Goal: Find specific page/section: Find specific page/section

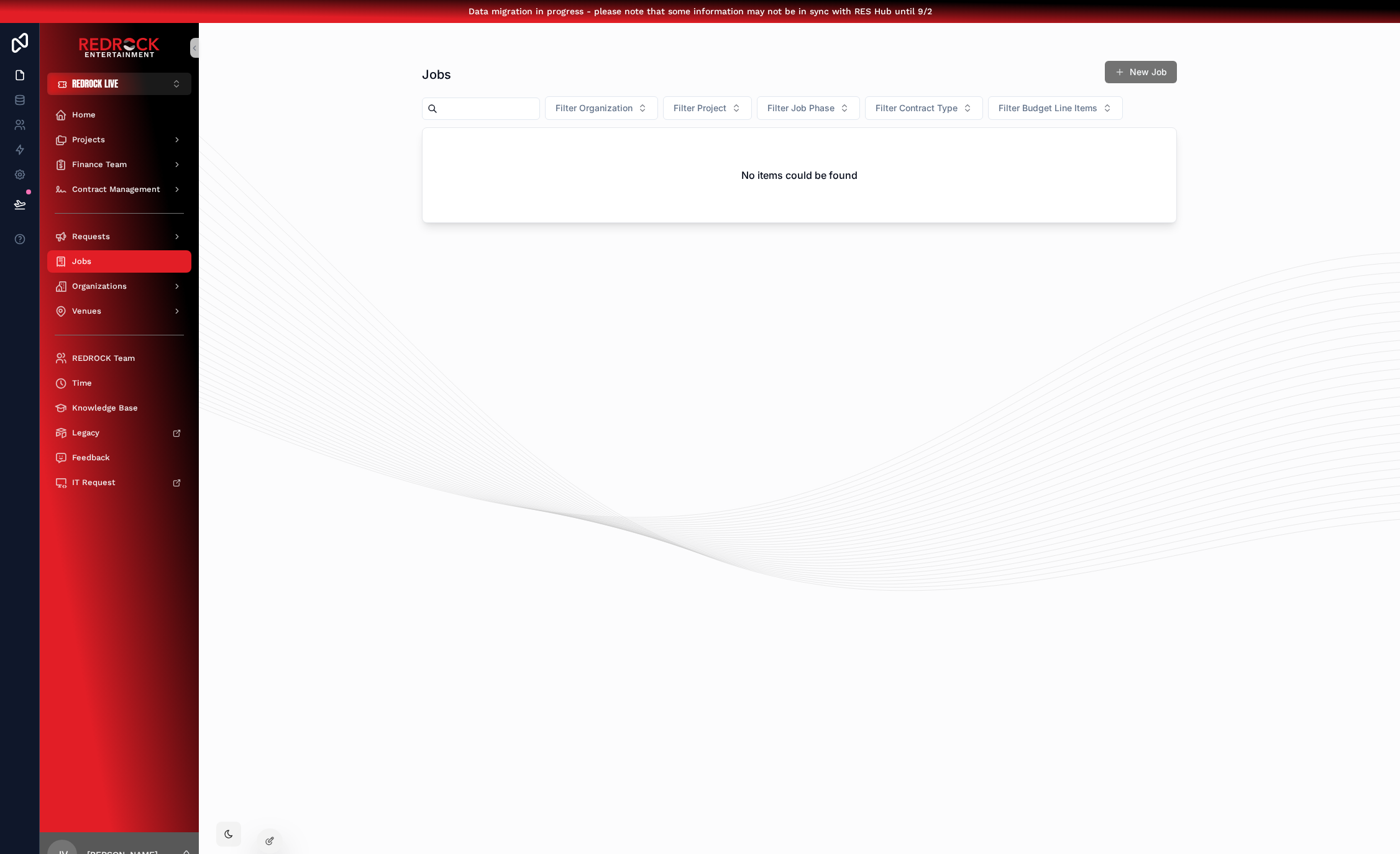
scroll to position [0, 10]
click at [98, 137] on div "Projects" at bounding box center [119, 139] width 130 height 20
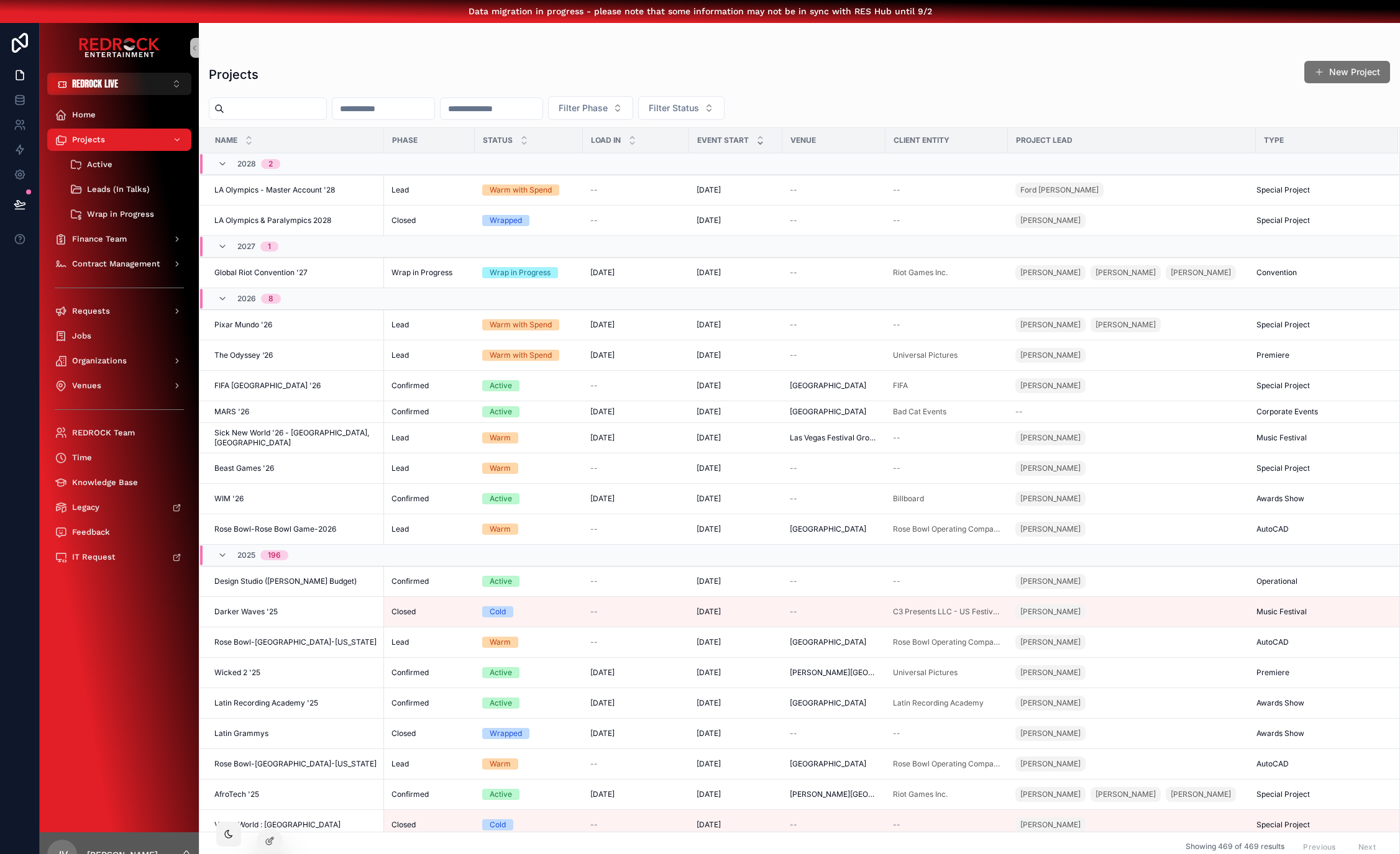
click at [268, 108] on input "scrollable content" at bounding box center [275, 109] width 102 height 18
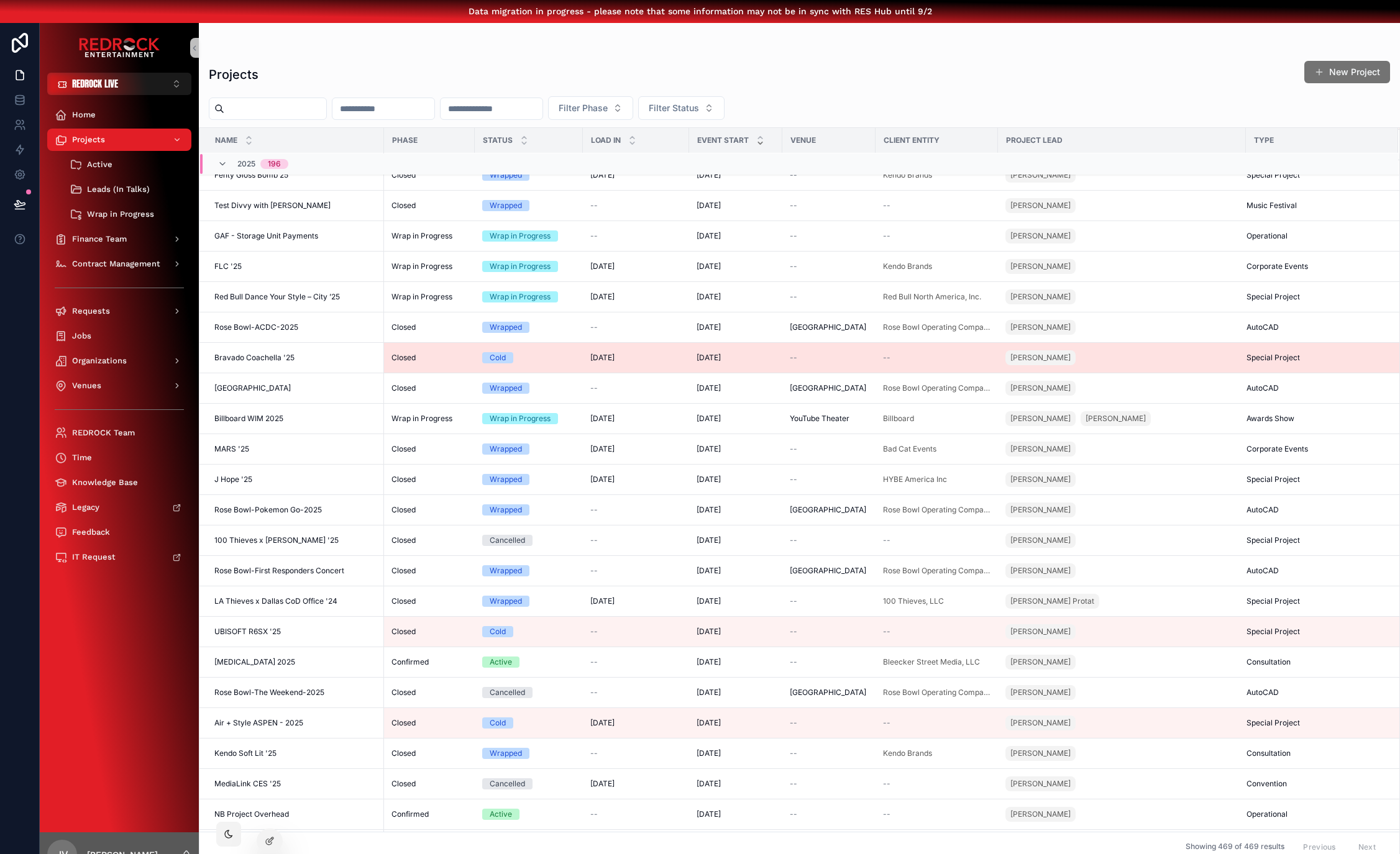
scroll to position [1684, 0]
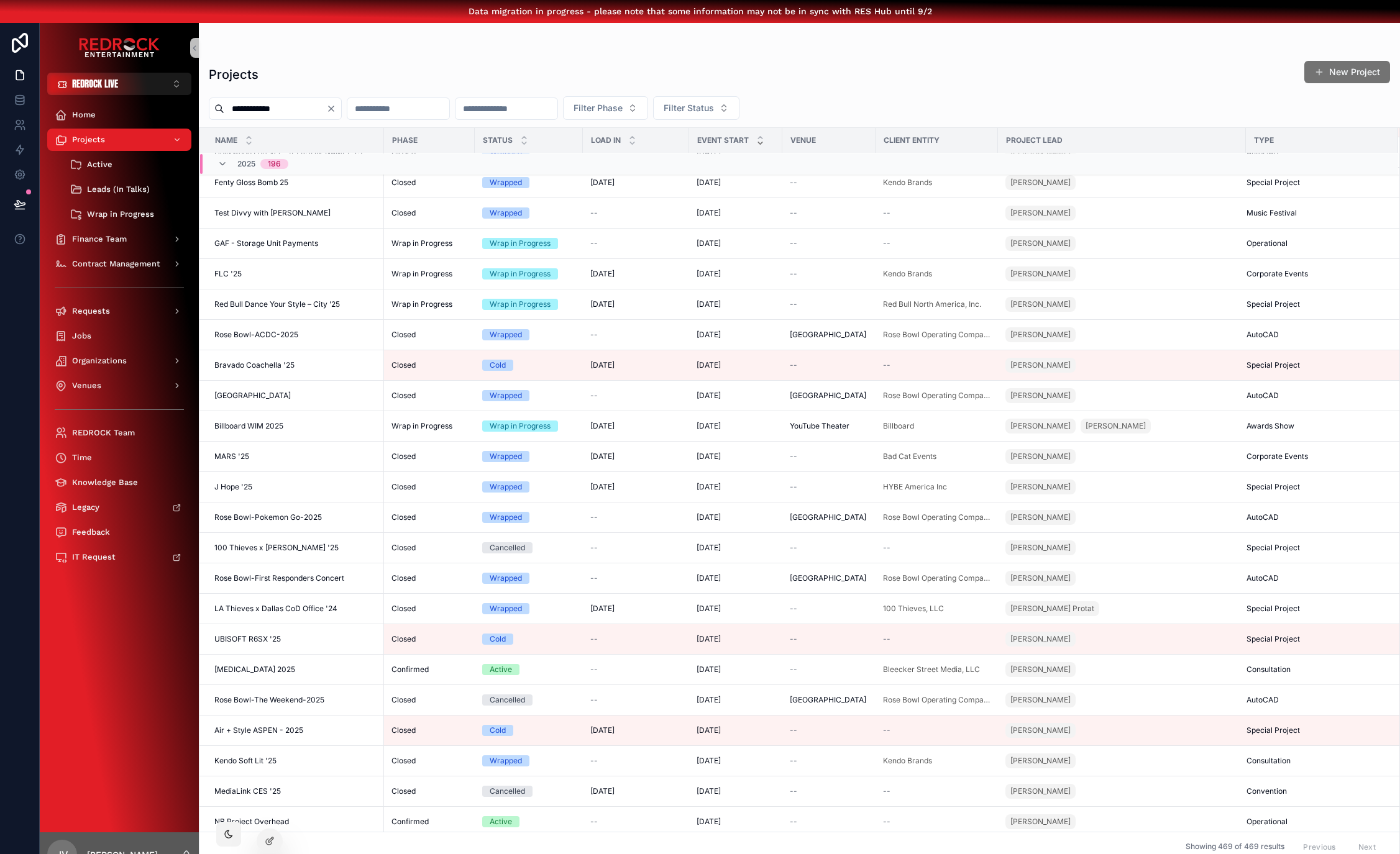
type input "**********"
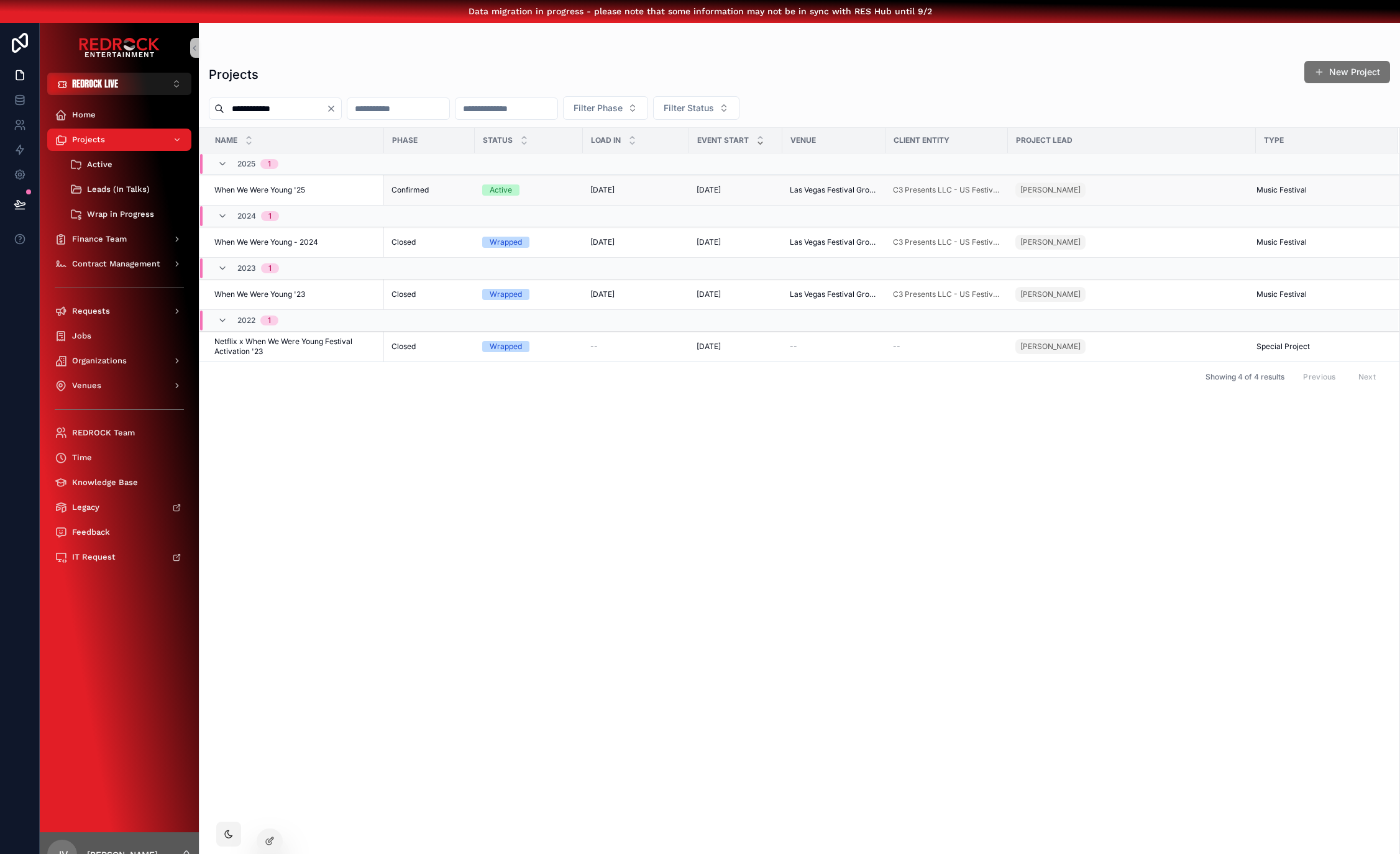
click at [253, 189] on span "When We Were Young '25" at bounding box center [259, 190] width 91 height 10
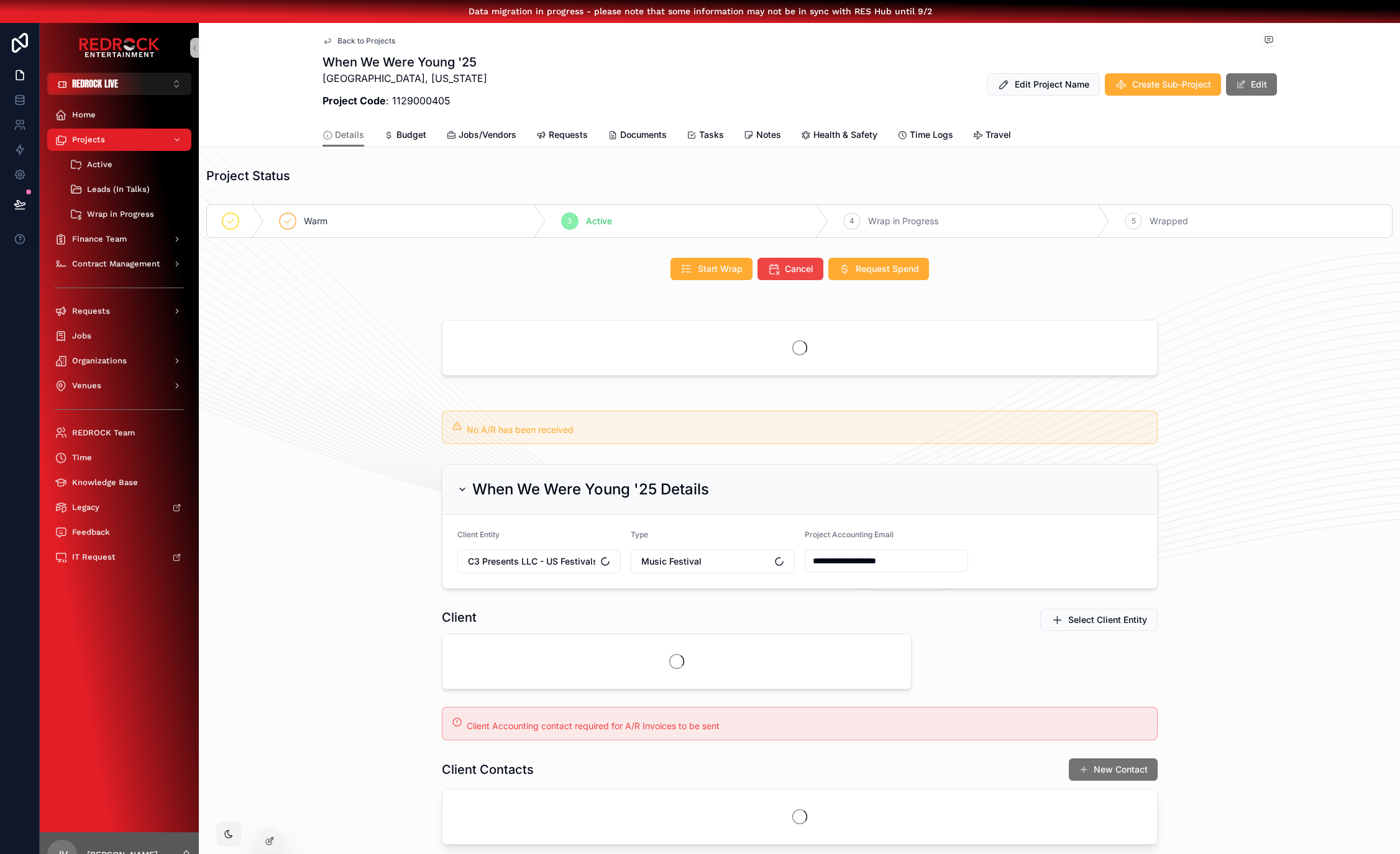
drag, startPoint x: 627, startPoint y: 68, endPoint x: 547, endPoint y: 65, distance: 80.1
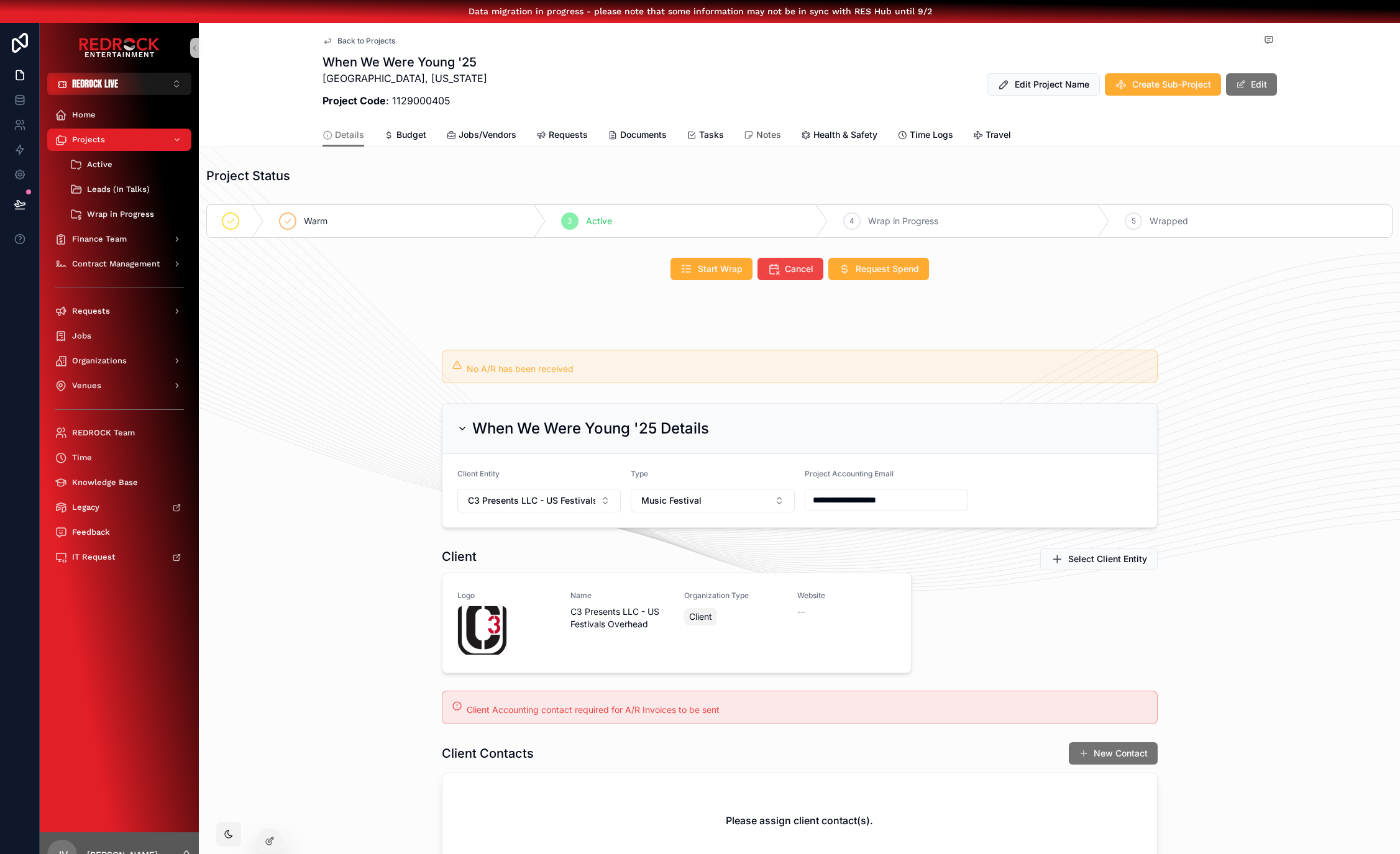
click at [756, 132] on span "Notes" at bounding box center [768, 134] width 25 height 12
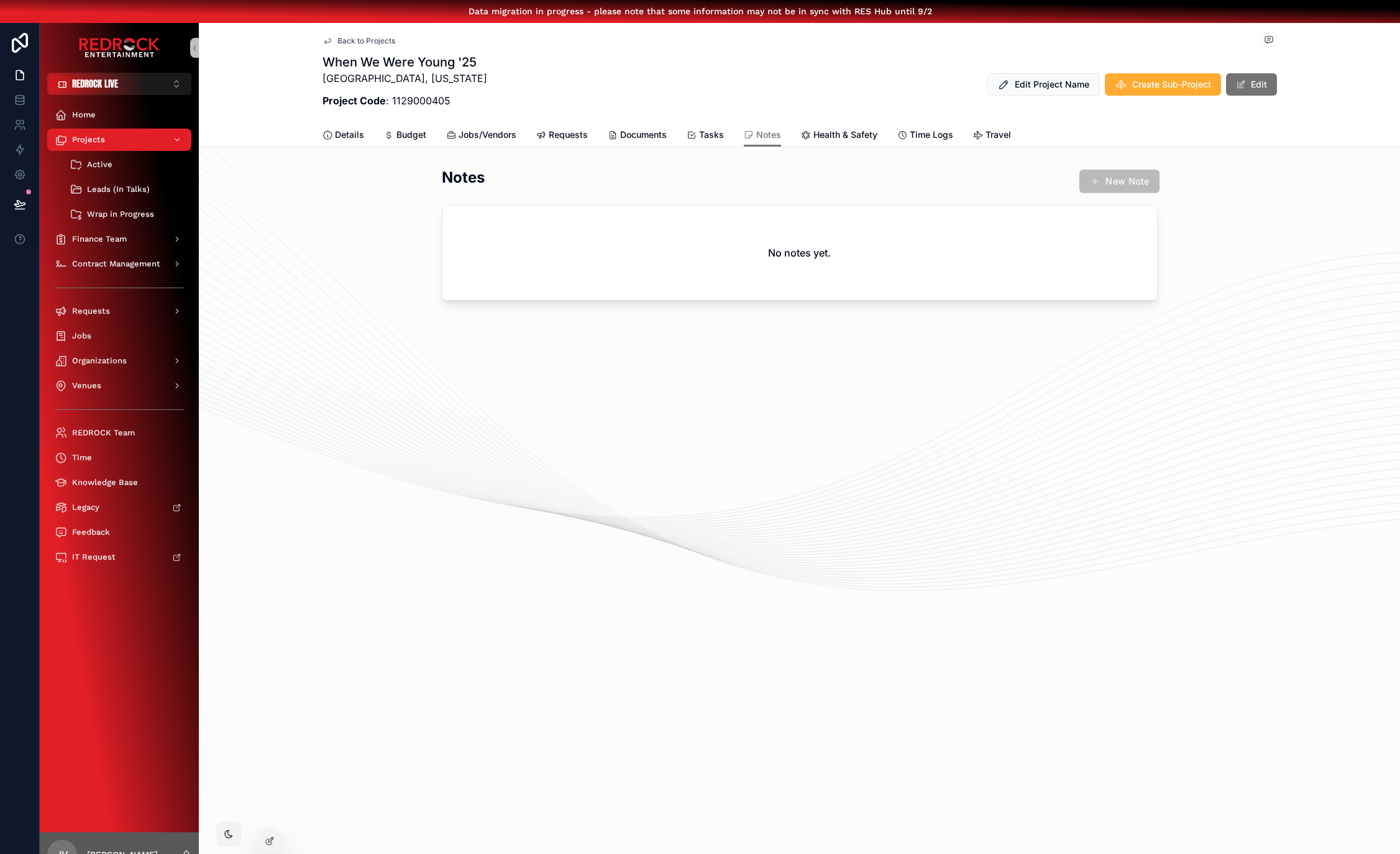
click at [1095, 182] on span "scrollable content" at bounding box center [1094, 180] width 10 height 10
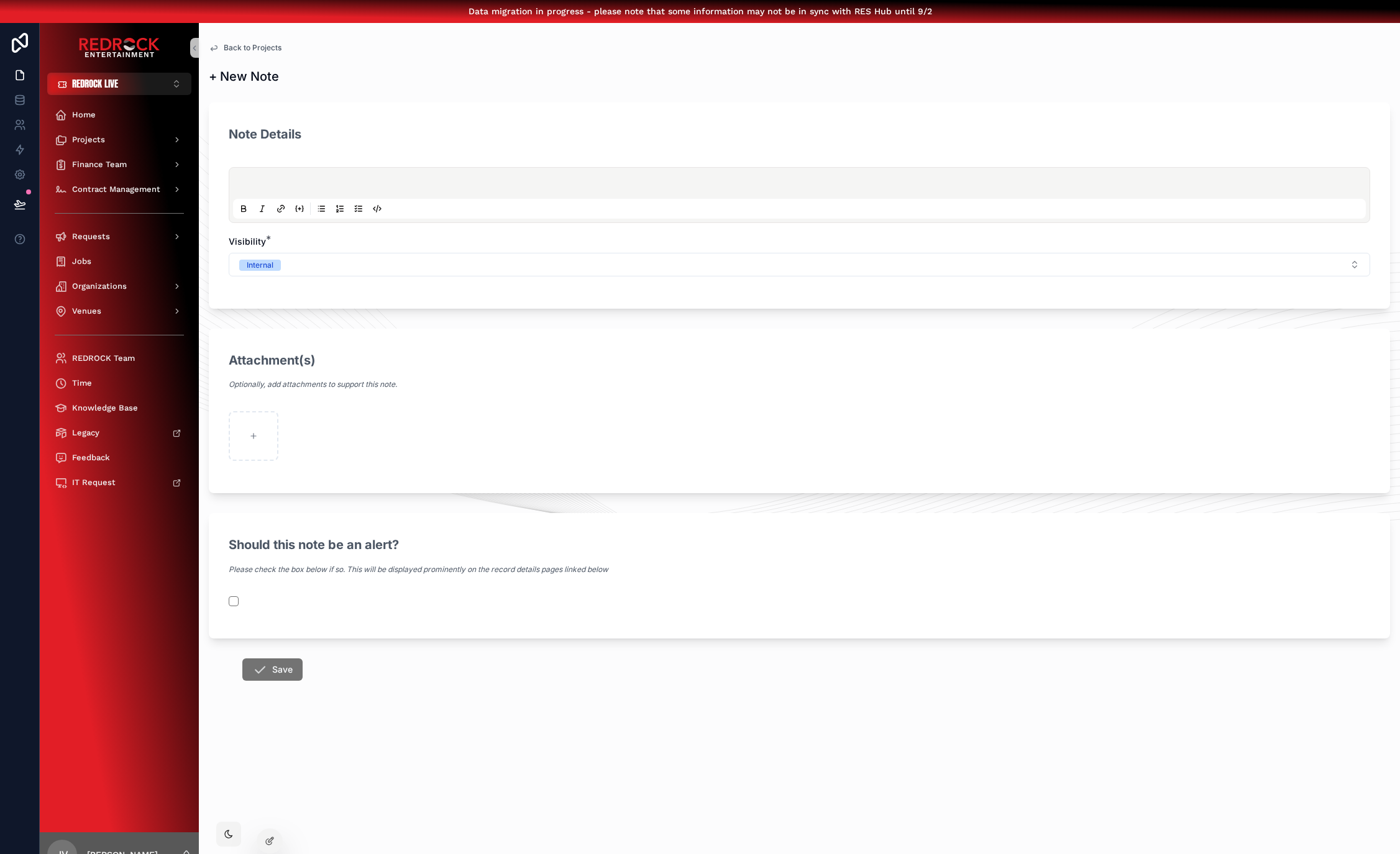
click at [285, 180] on p "scrollable content" at bounding box center [802, 184] width 1133 height 12
copy span "**********"
drag, startPoint x: 457, startPoint y: 347, endPoint x: 434, endPoint y: 348, distance: 23.0
click at [229, 600] on button "scrollable content" at bounding box center [233, 601] width 10 height 10
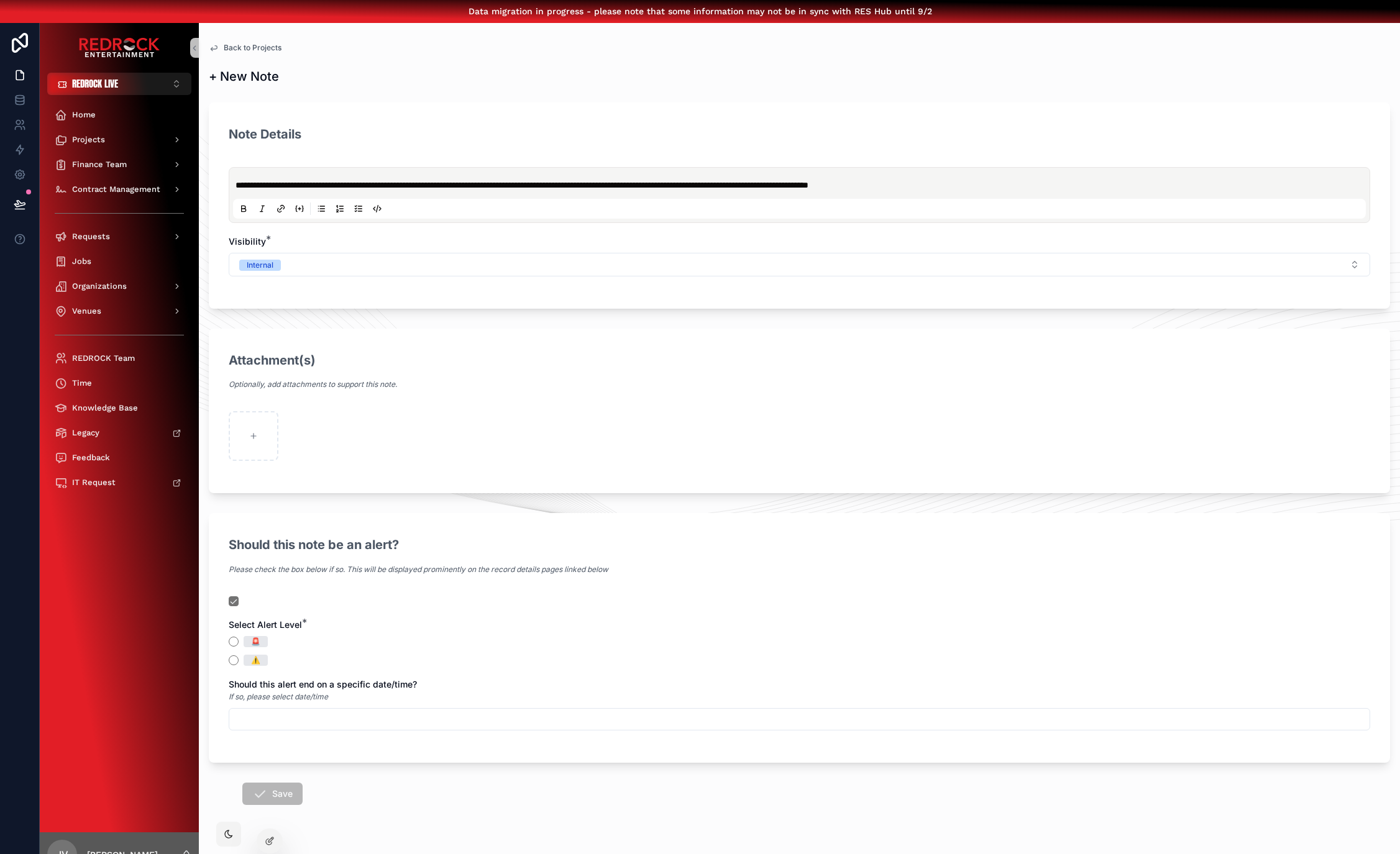
click at [244, 639] on span "🚨" at bounding box center [256, 642] width 24 height 11
click at [237, 639] on button "🚨" at bounding box center [233, 642] width 10 height 10
click at [347, 721] on input "scrollable content" at bounding box center [799, 720] width 1140 height 18
click at [857, 468] on button "scrollable content" at bounding box center [862, 466] width 23 height 23
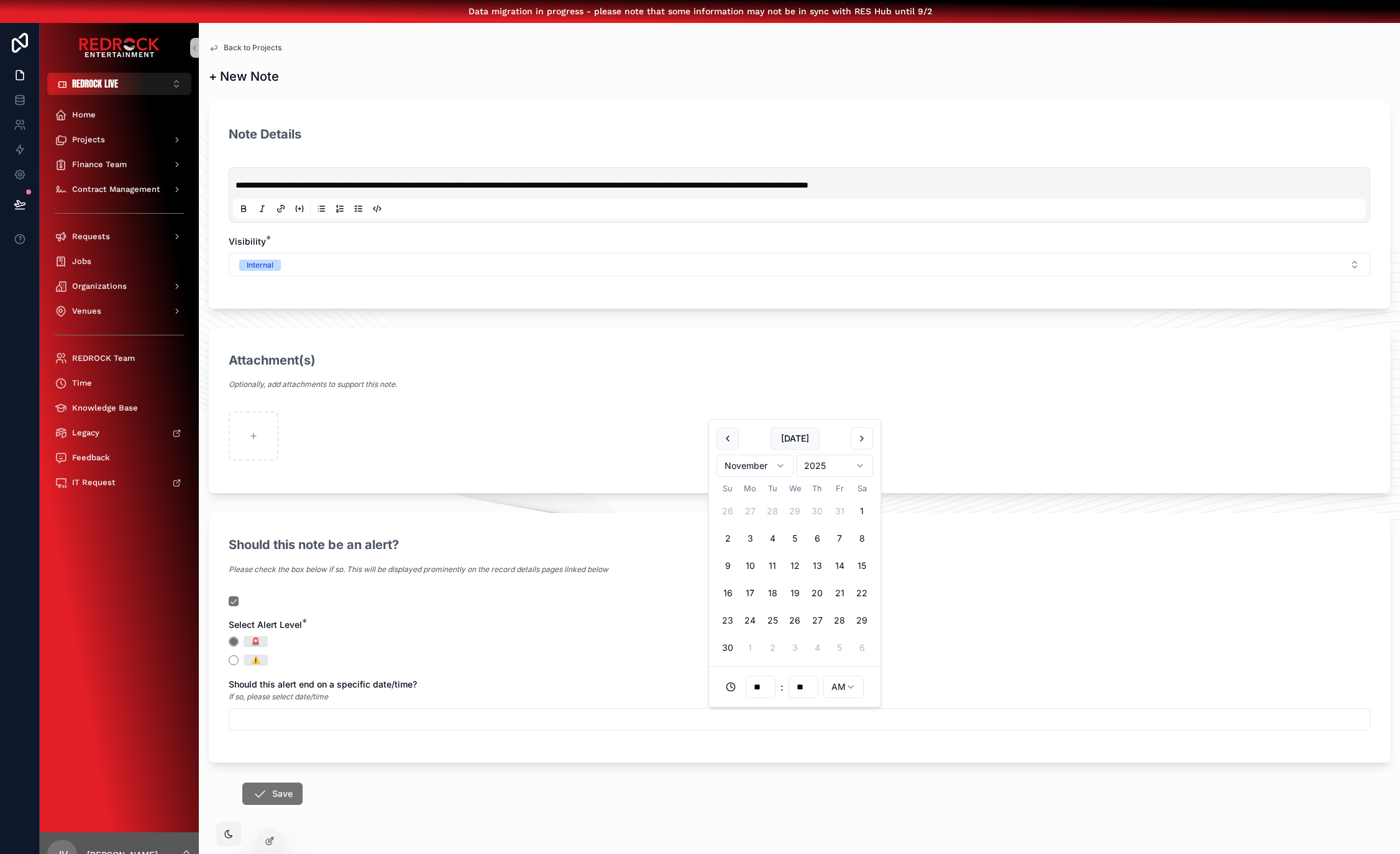
click at [859, 437] on button "scrollable content" at bounding box center [862, 439] width 23 height 23
click at [797, 644] on button "31" at bounding box center [795, 648] width 23 height 23
type input "**********"
click at [597, 534] on div "Should this note be an alert? Please check the box below if so. This will be di…" at bounding box center [799, 558] width 1142 height 51
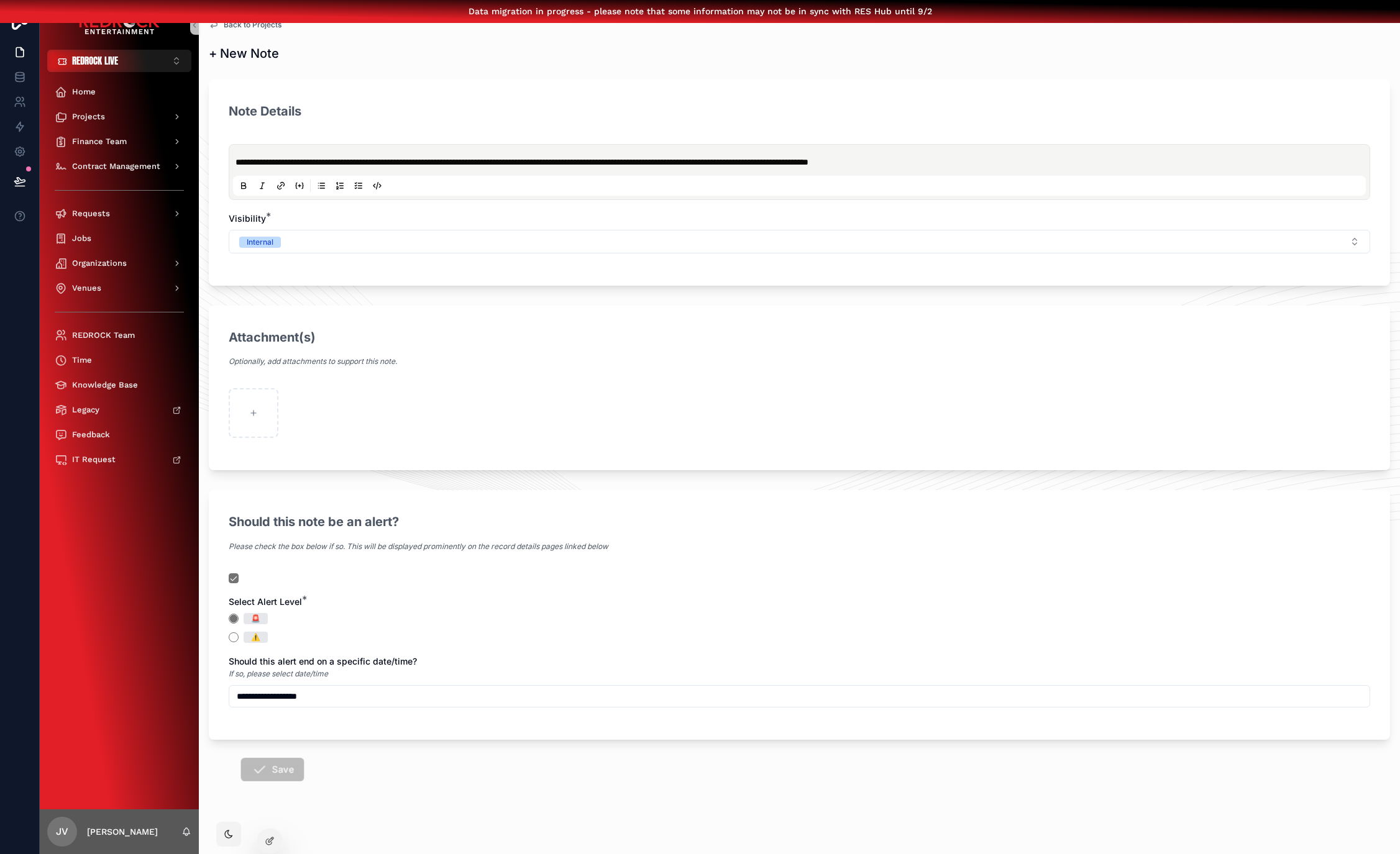
click at [258, 766] on icon "scrollable content" at bounding box center [258, 769] width 15 height 15
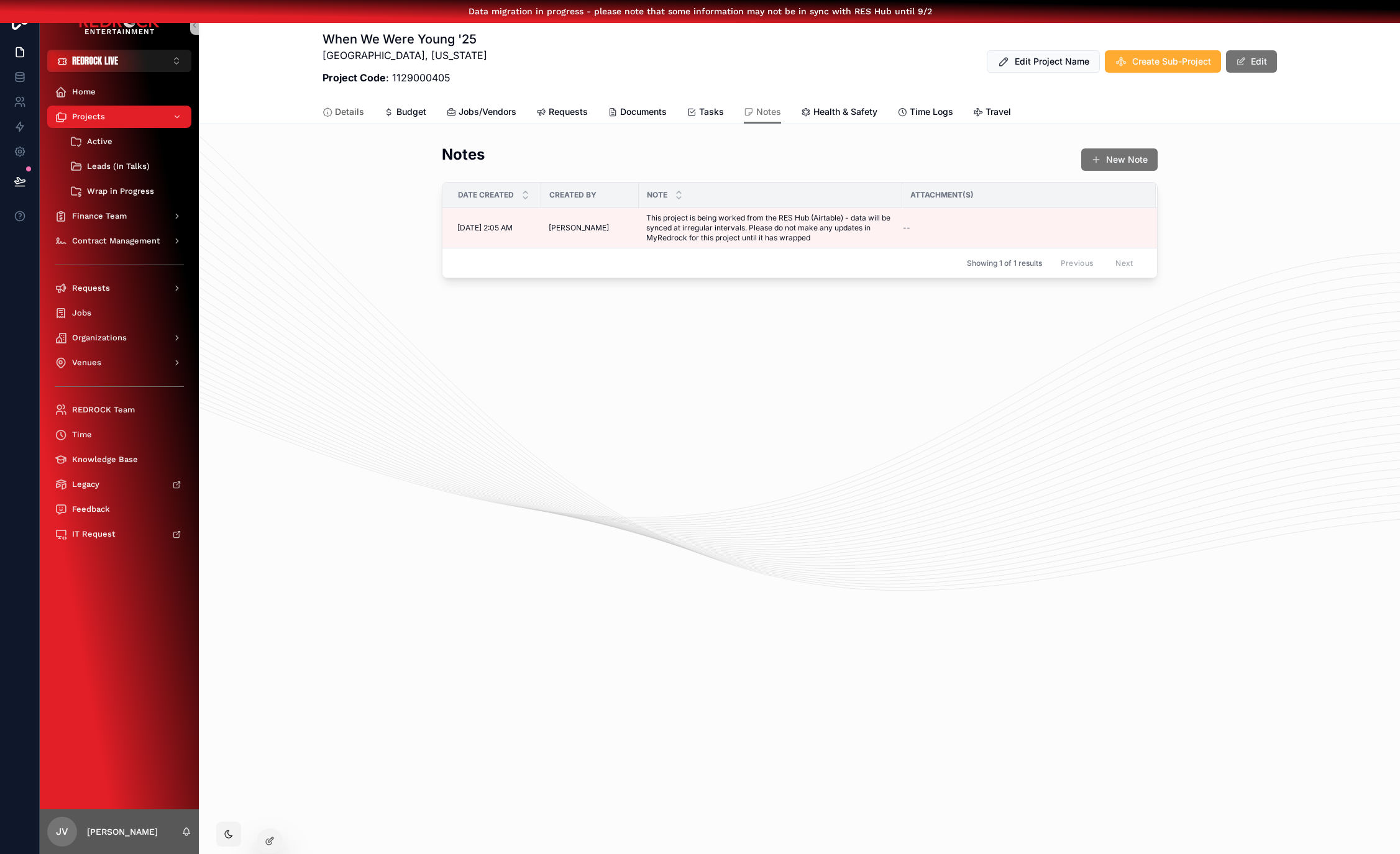
click at [341, 105] on span "Details" at bounding box center [349, 111] width 29 height 12
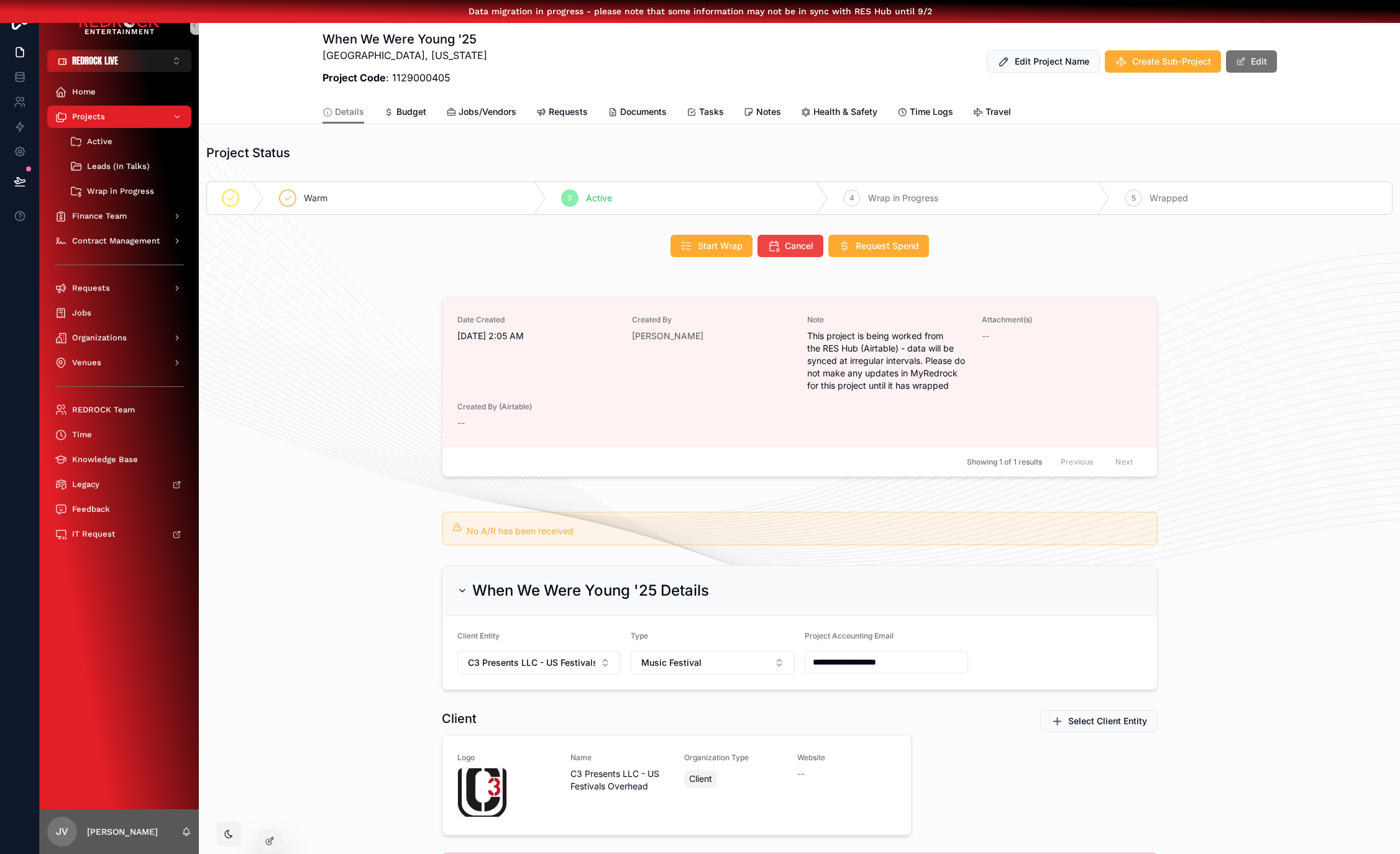
scroll to position [0, 10]
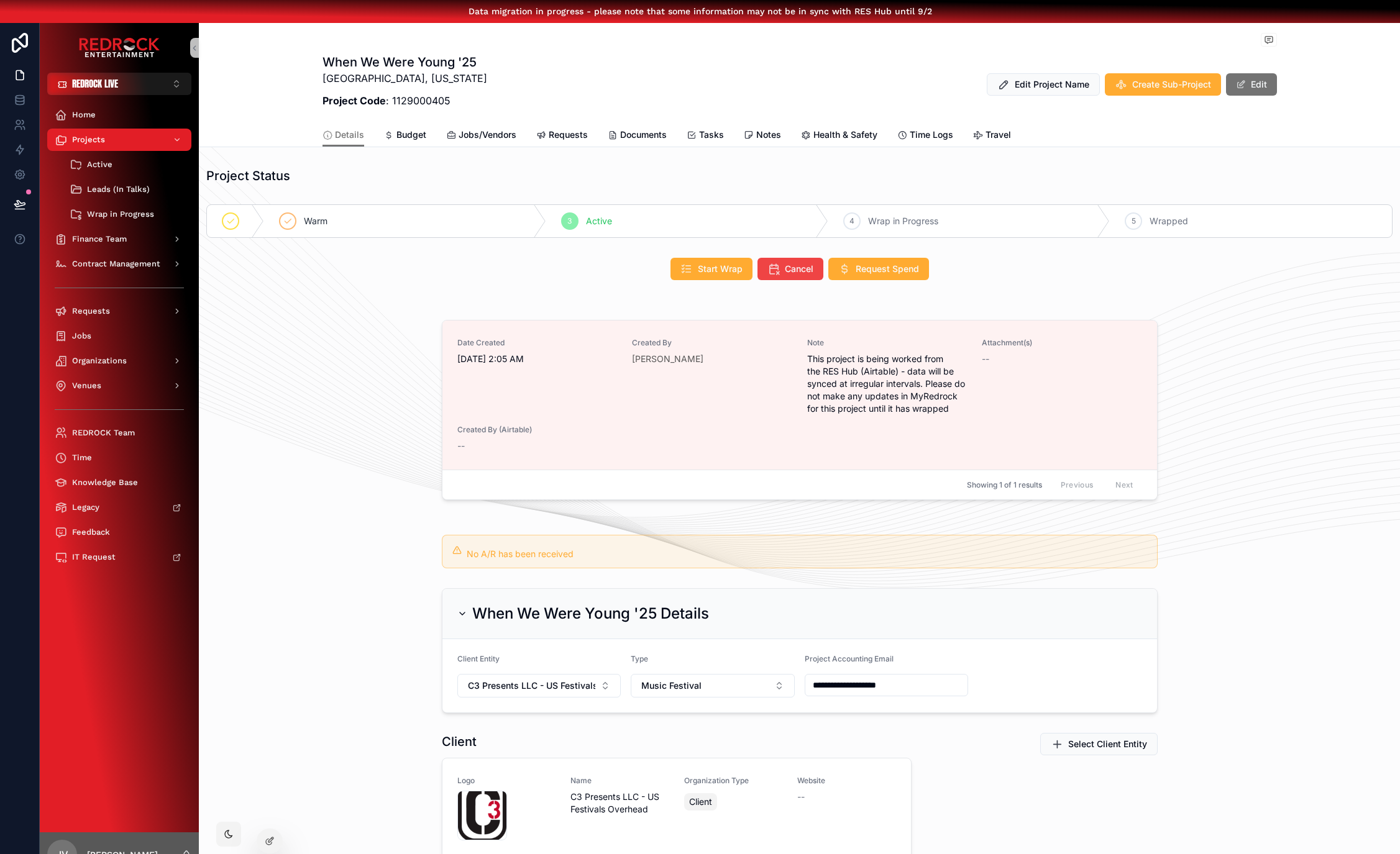
drag, startPoint x: 308, startPoint y: 362, endPoint x: 274, endPoint y: 333, distance: 44.7
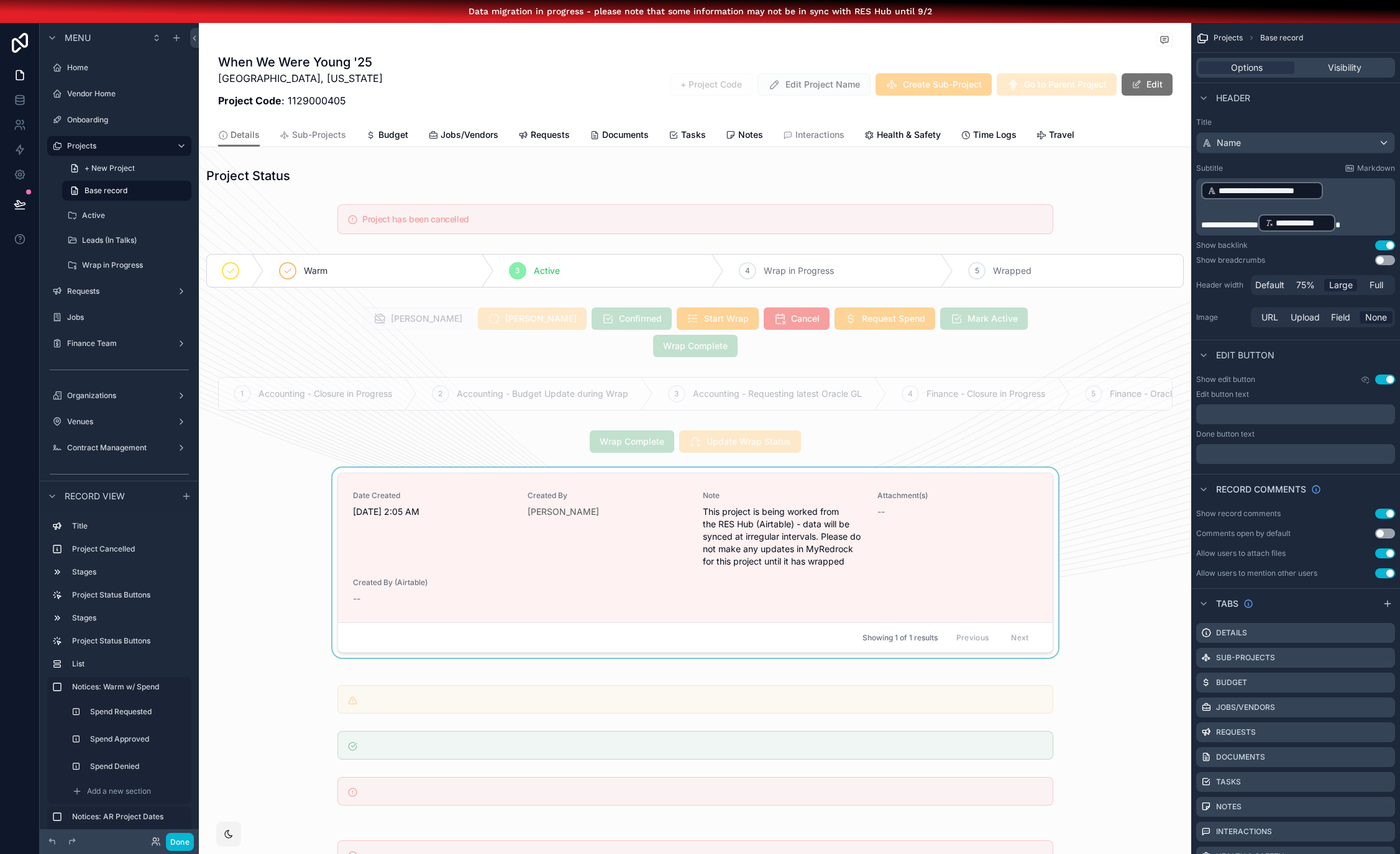
click at [407, 468] on div "scrollable content" at bounding box center [695, 565] width 993 height 195
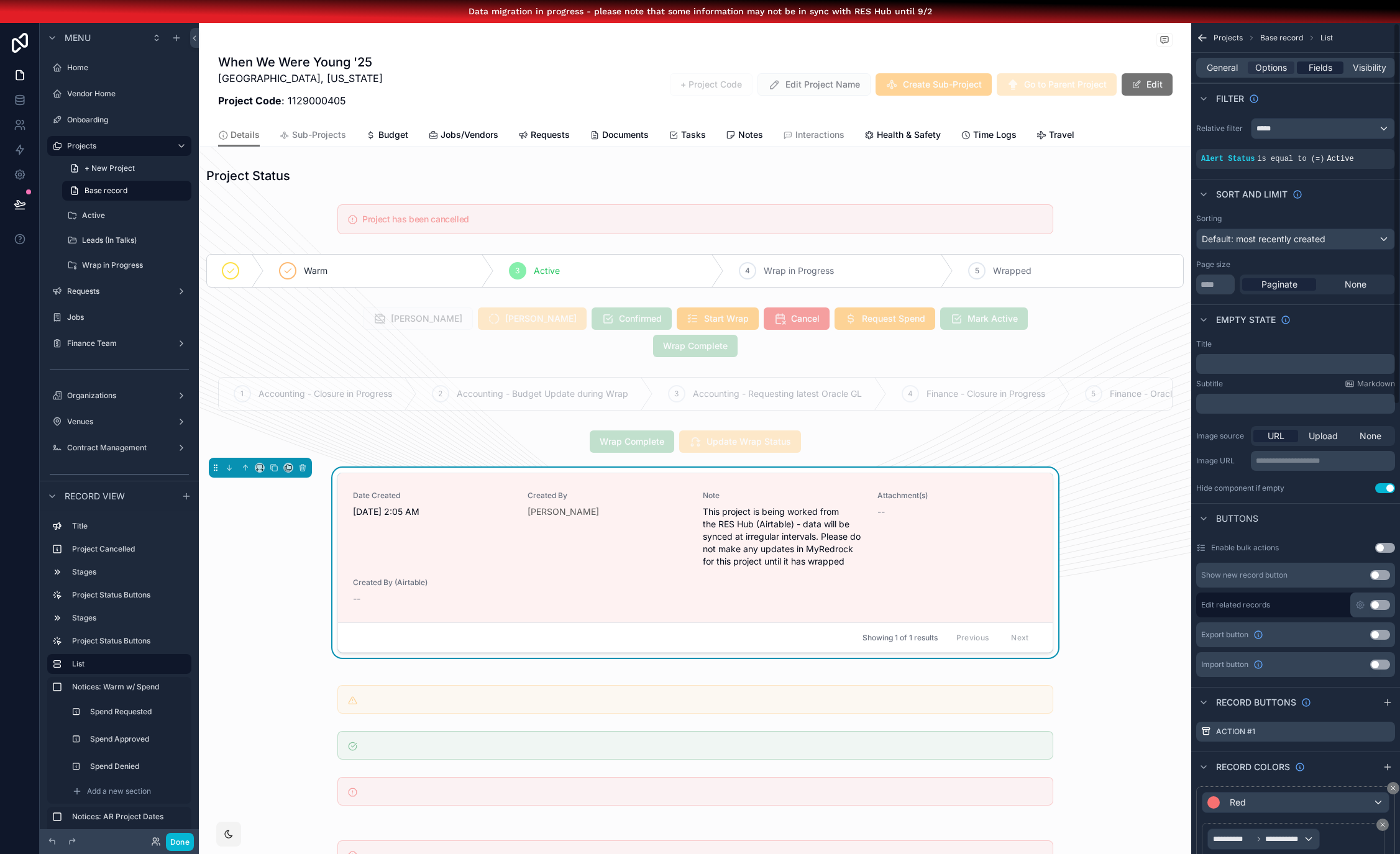
click at [1324, 68] on span "Fields" at bounding box center [1319, 67] width 23 height 12
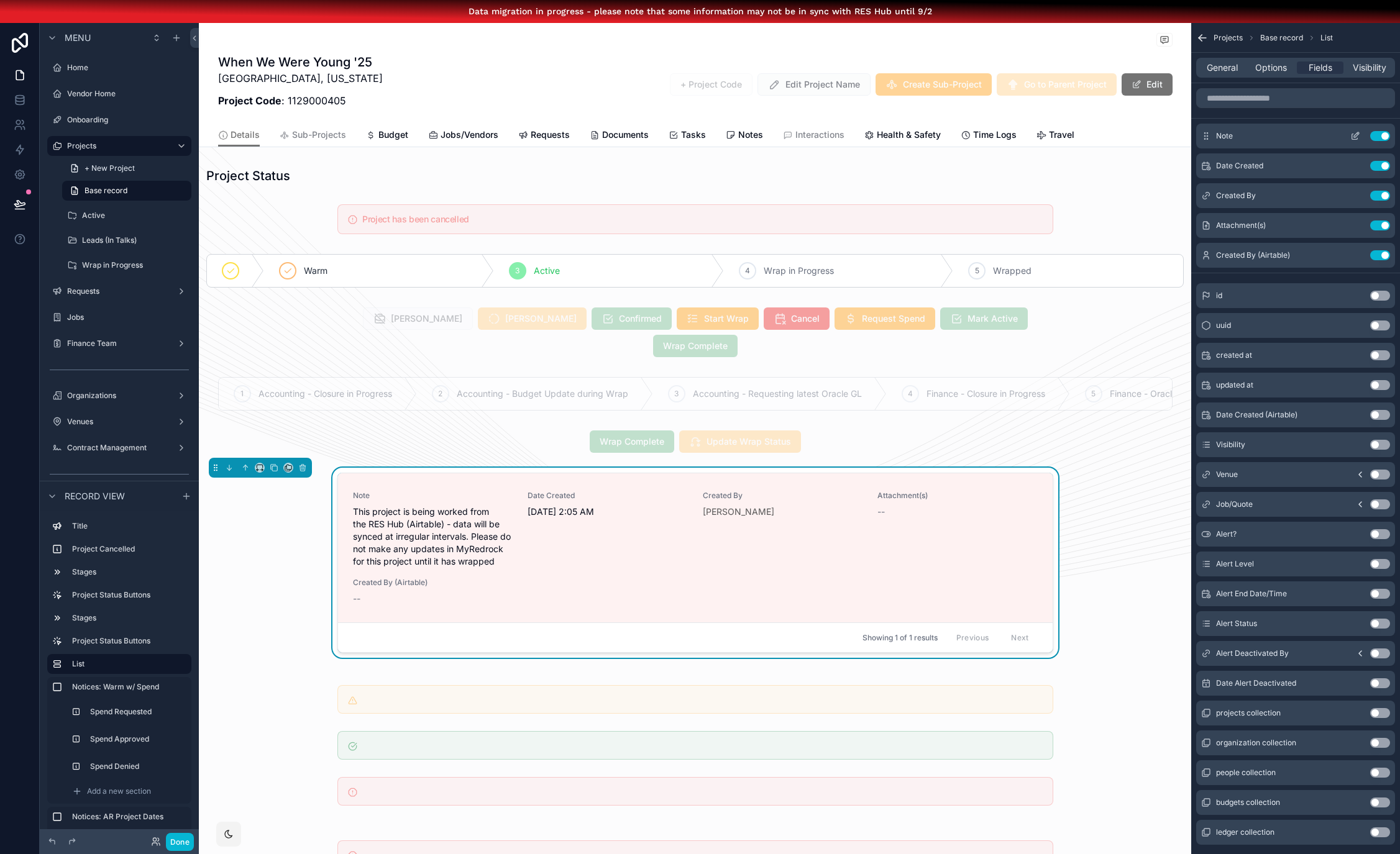
click at [1350, 138] on icon "scrollable content" at bounding box center [1355, 136] width 10 height 10
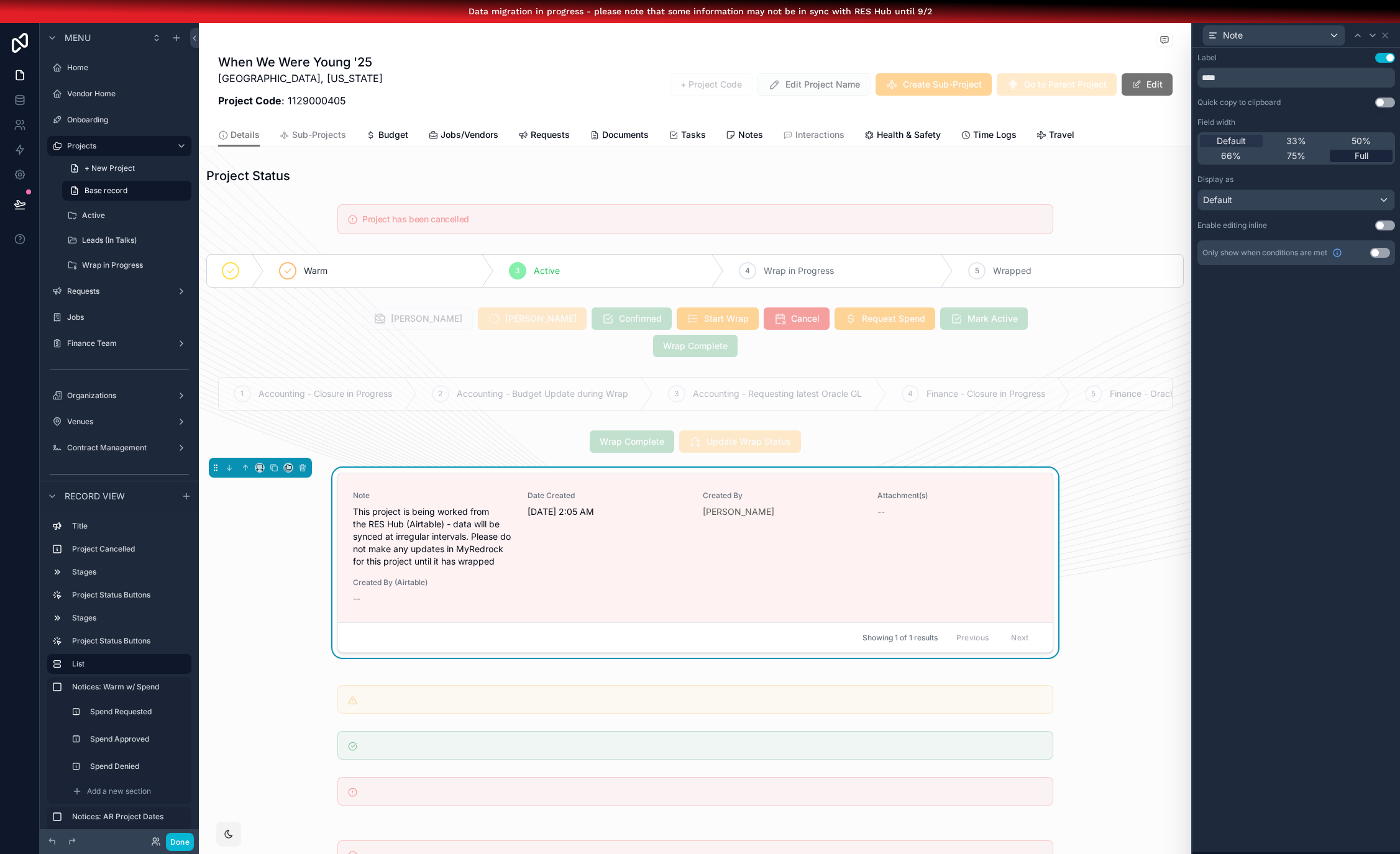
click at [1352, 155] on div "Full" at bounding box center [1361, 155] width 63 height 12
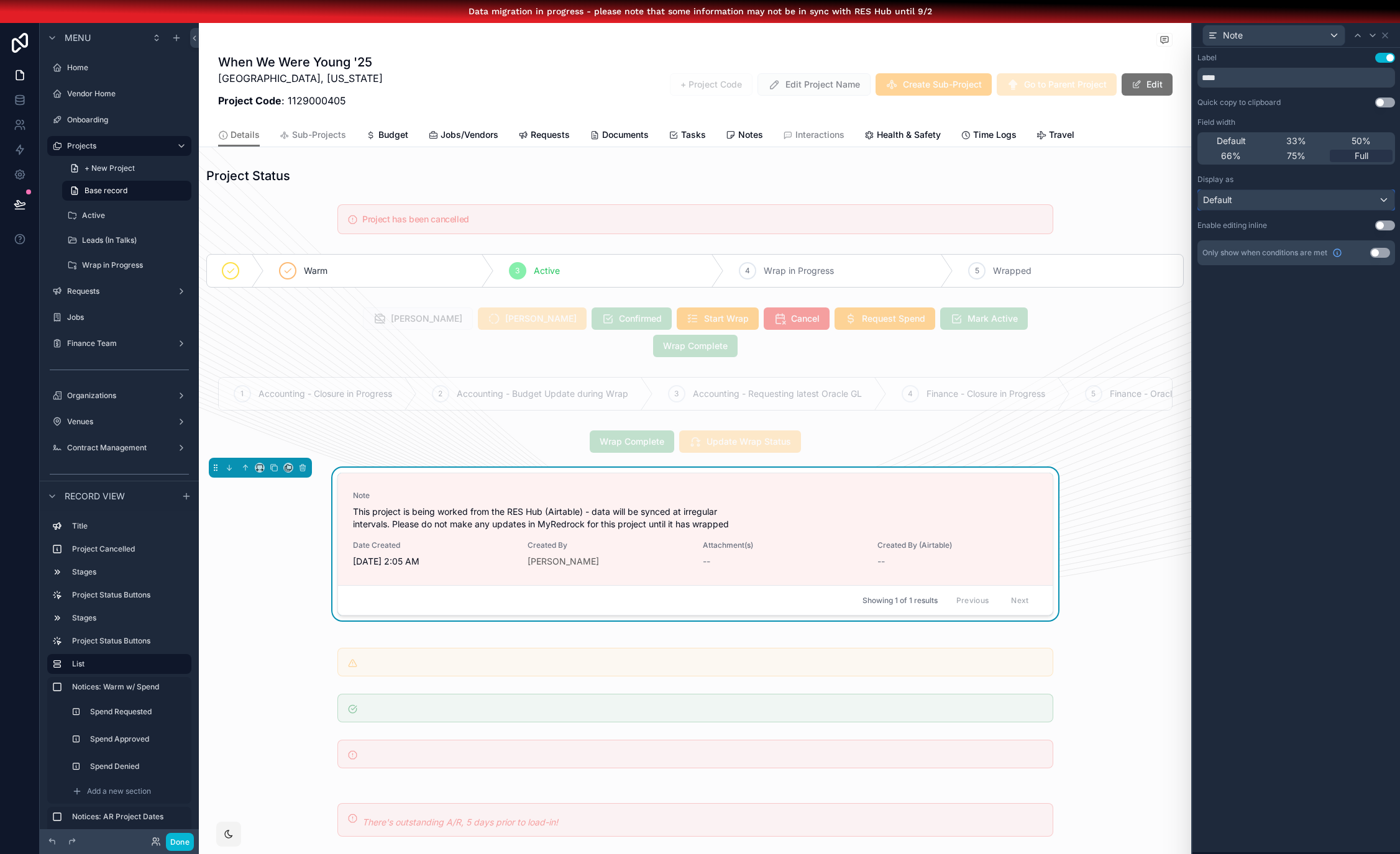
click at [1322, 192] on div "Default" at bounding box center [1296, 200] width 196 height 20
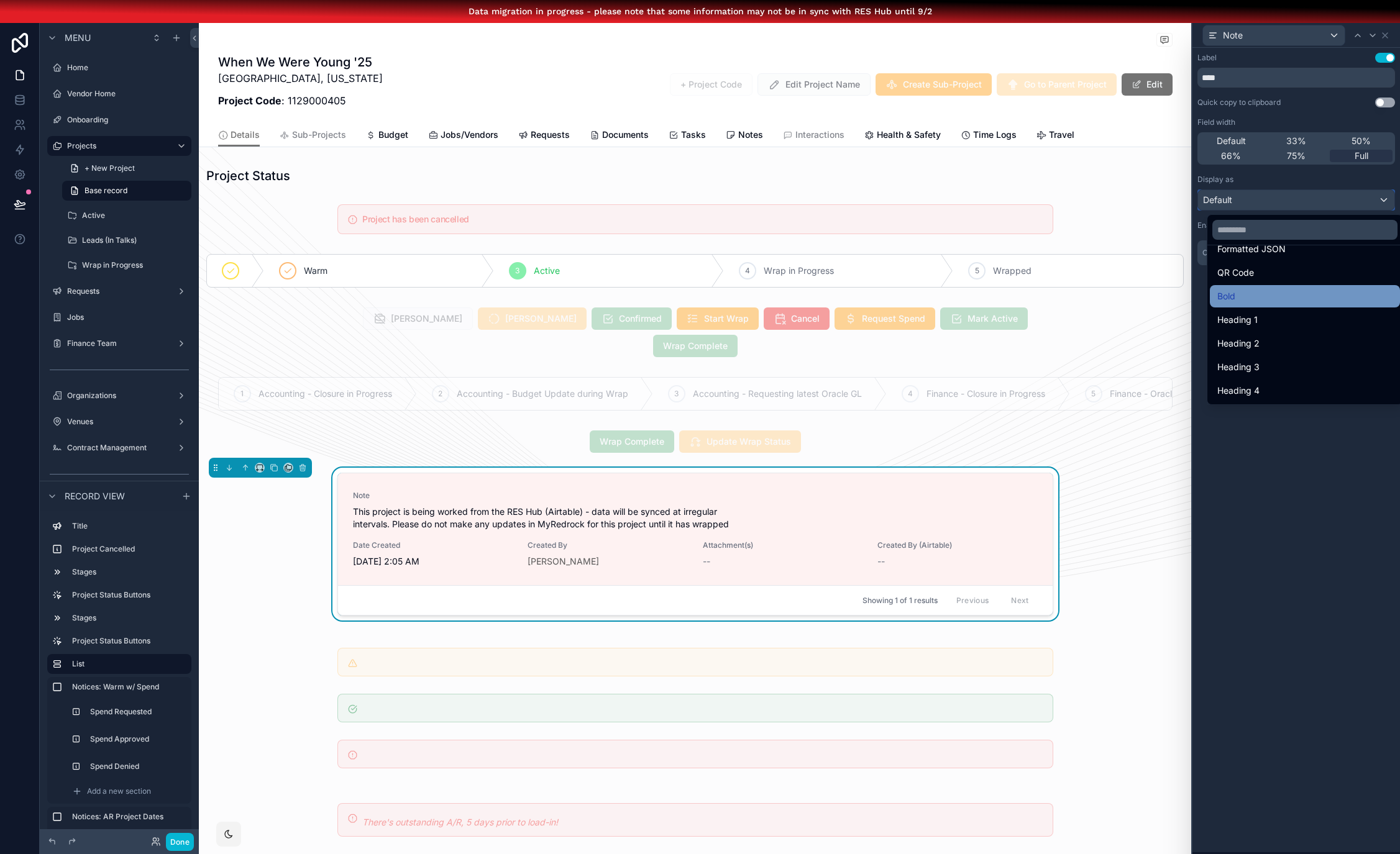
scroll to position [120, 0]
click at [1216, 77] on div at bounding box center [1296, 450] width 208 height 854
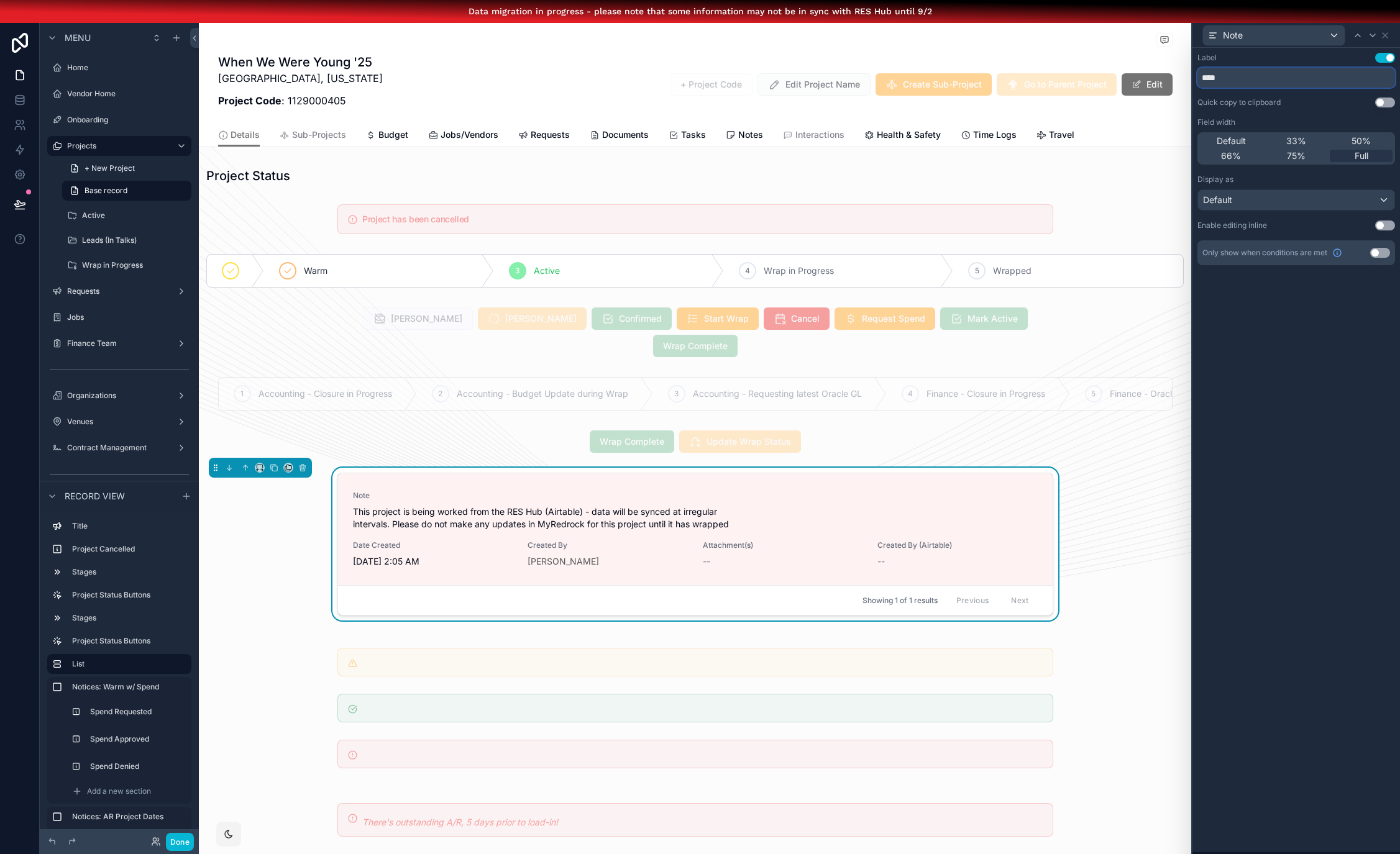
click at [1216, 77] on input "****" at bounding box center [1295, 77] width 197 height 20
type input "*****"
click at [1374, 35] on icon at bounding box center [1373, 35] width 10 height 10
click at [1386, 36] on icon at bounding box center [1385, 35] width 5 height 5
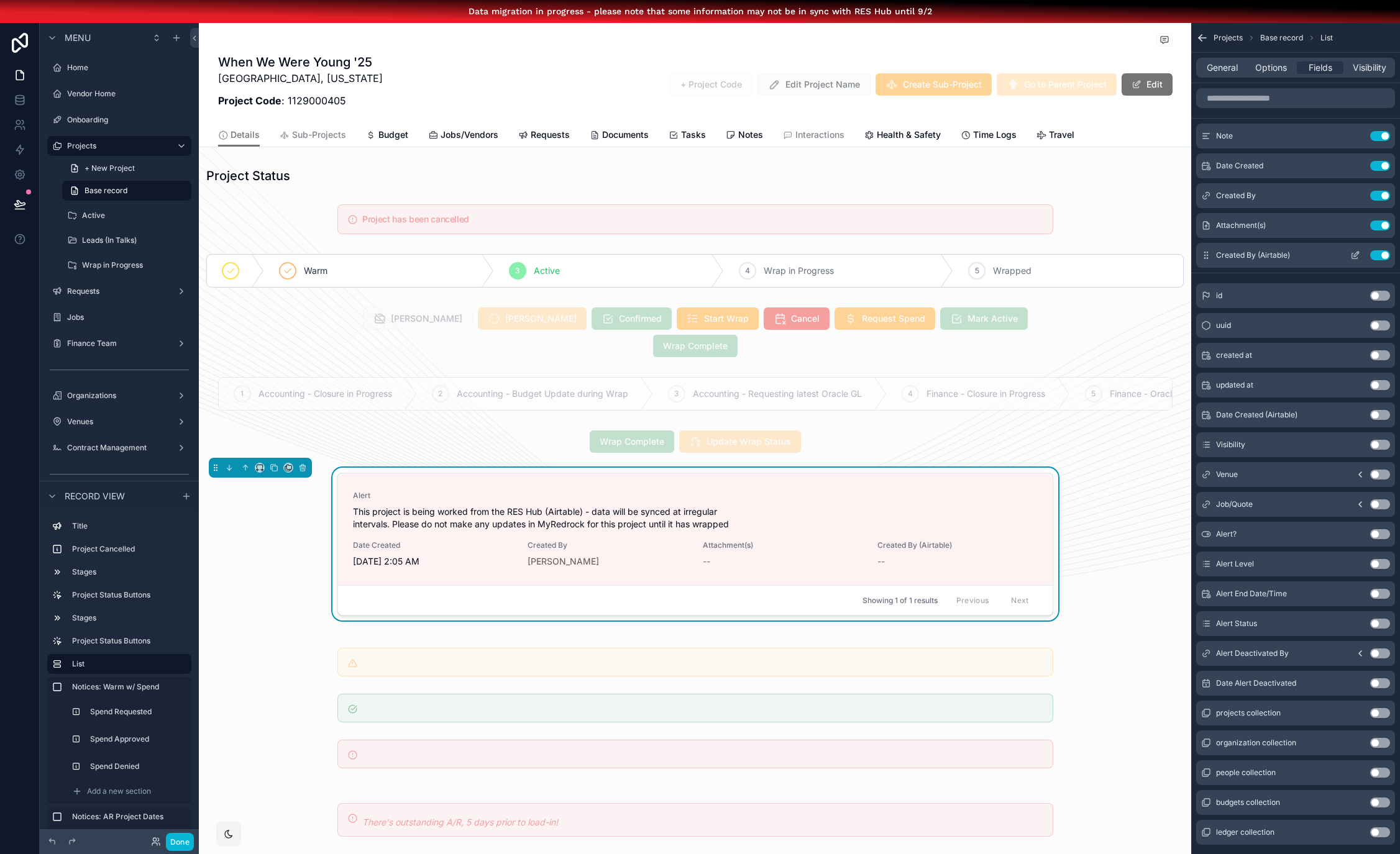
click at [1379, 254] on button "Use setting" at bounding box center [1380, 255] width 20 height 10
click at [1357, 225] on icon "scrollable content" at bounding box center [1355, 225] width 10 height 10
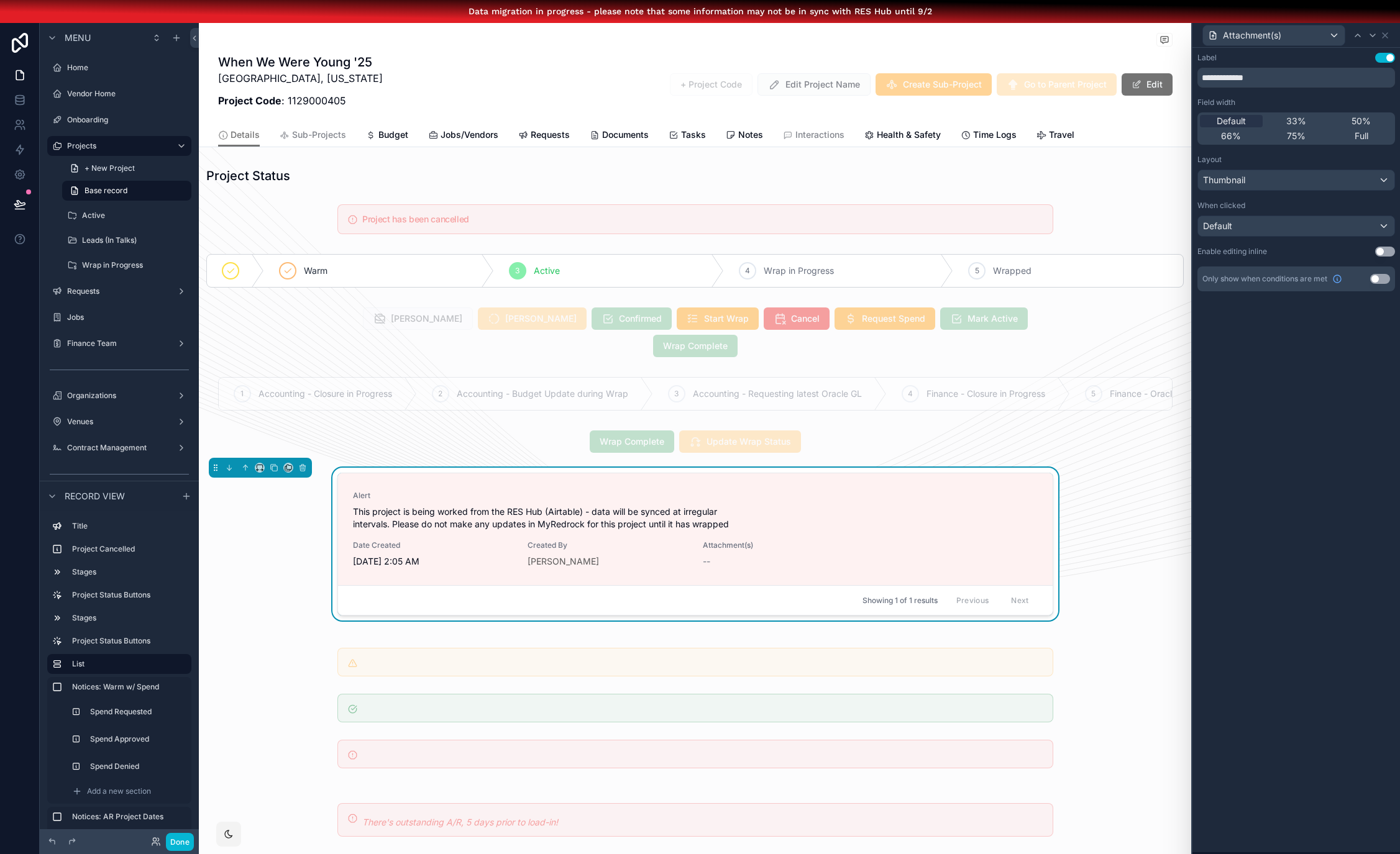
click at [1376, 276] on button "Use setting" at bounding box center [1380, 278] width 20 height 10
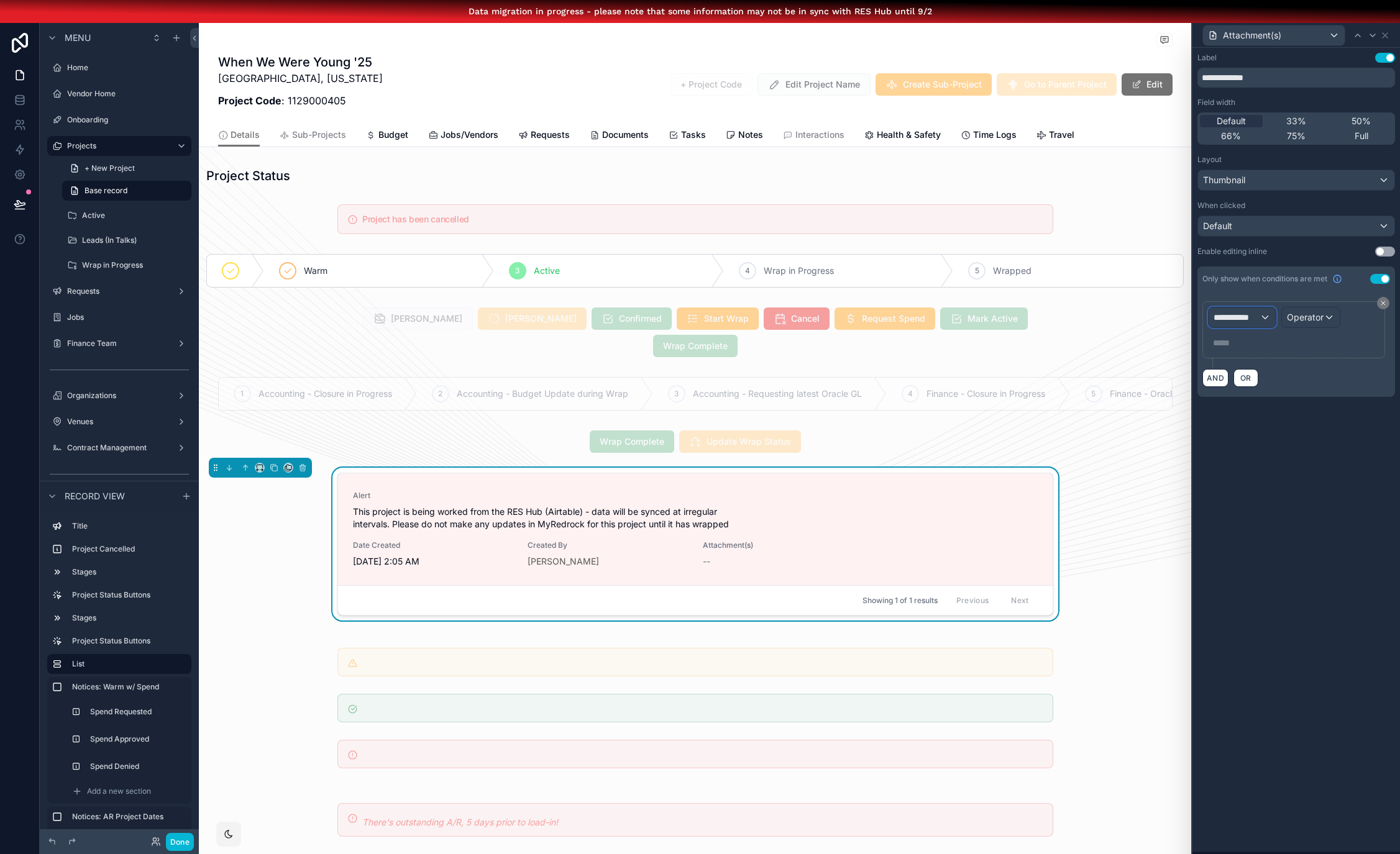
click at [1264, 320] on div "**********" at bounding box center [1241, 317] width 67 height 20
click at [1279, 378] on div "notes" at bounding box center [1286, 384] width 118 height 15
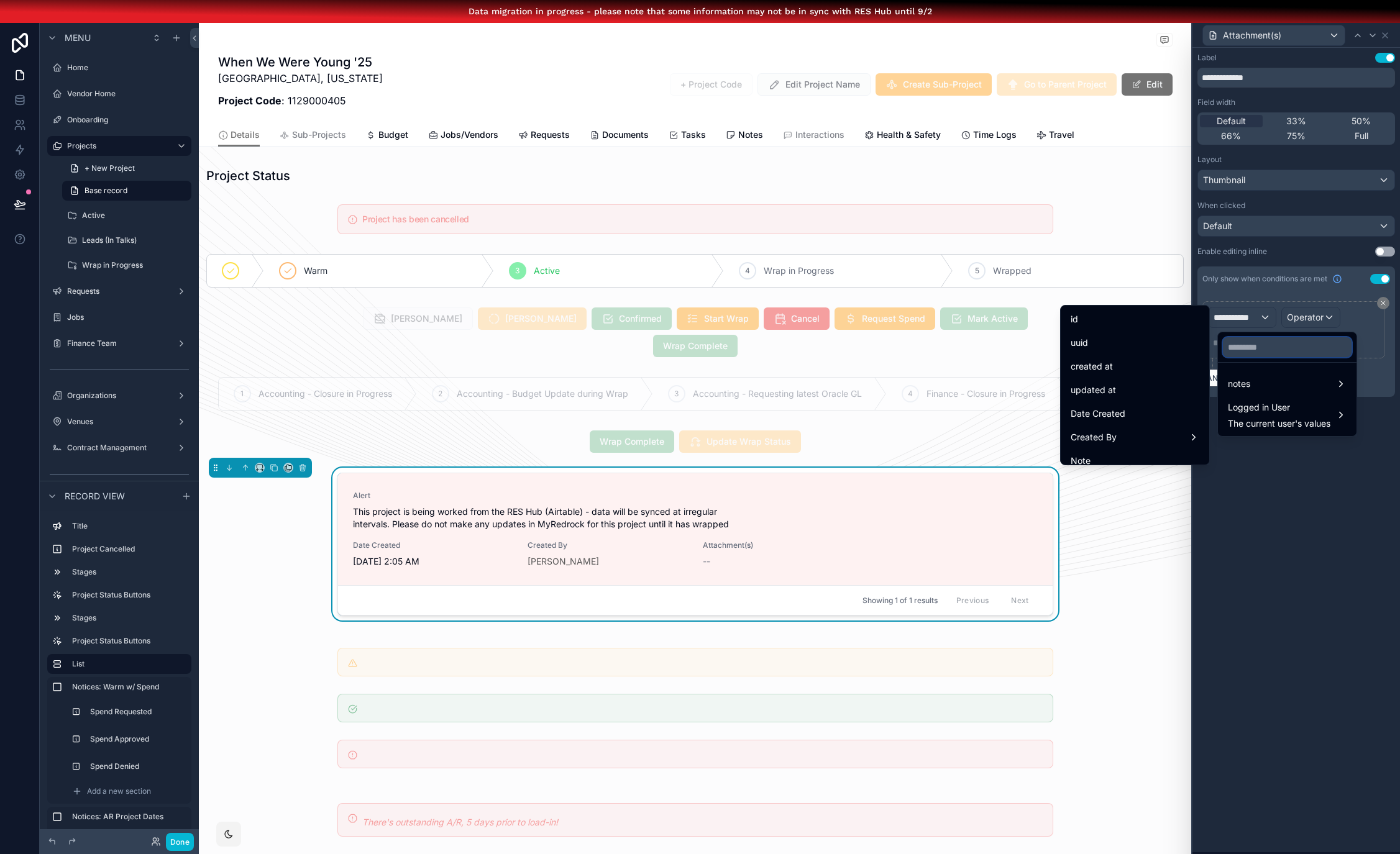
click at [1243, 349] on input "text" at bounding box center [1287, 347] width 129 height 20
type input "***"
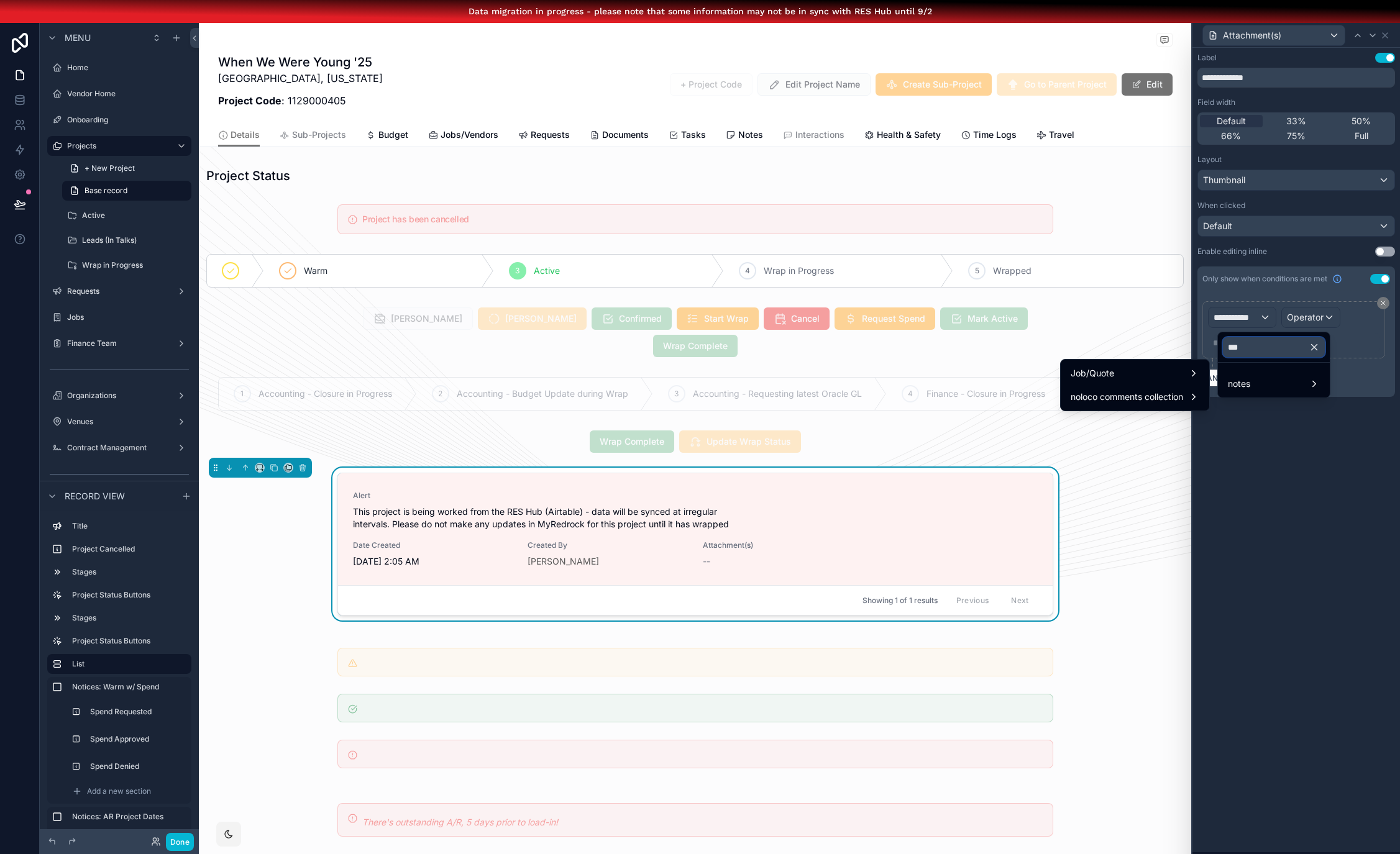
click at [1238, 353] on input "***" at bounding box center [1274, 347] width 102 height 20
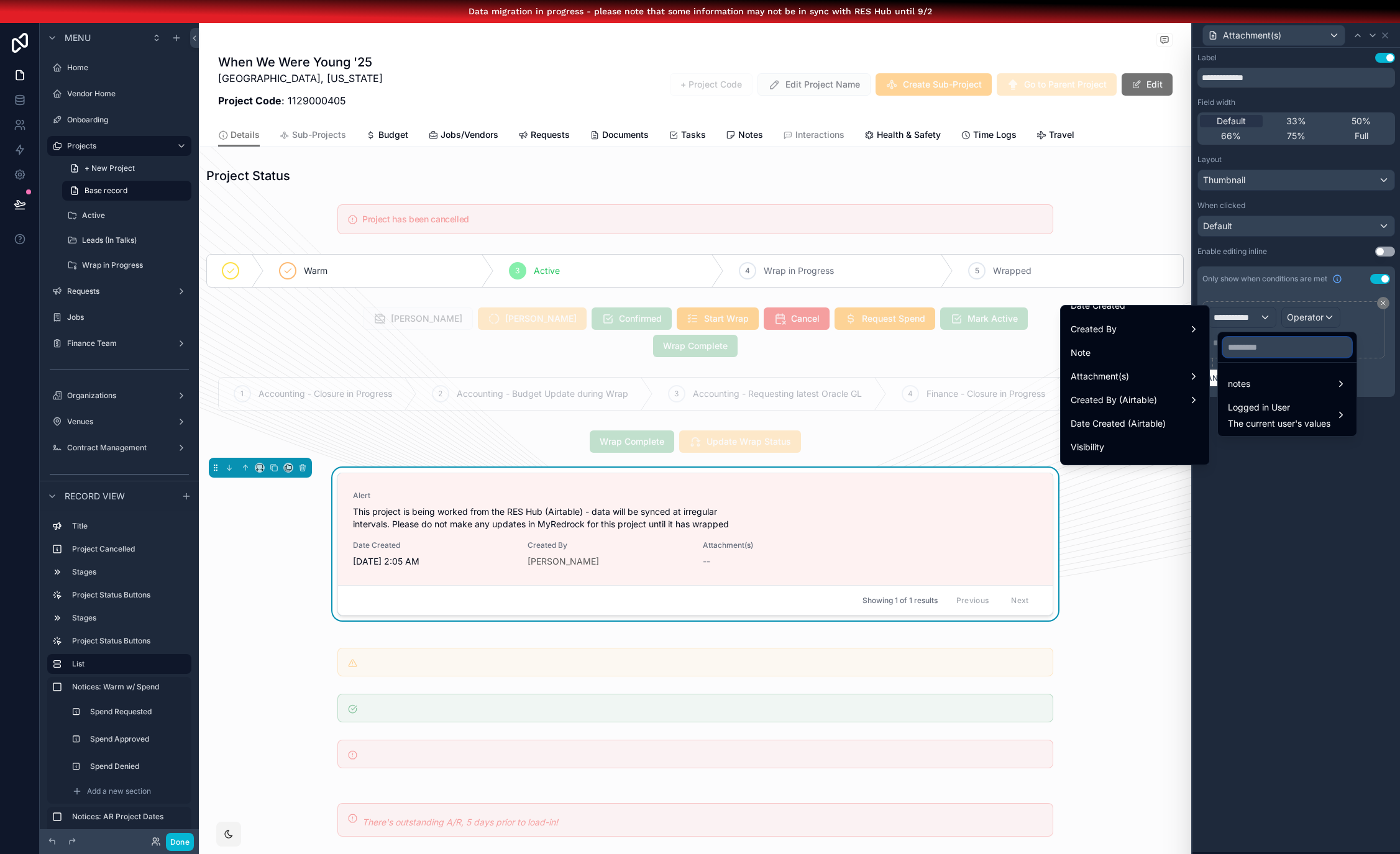
scroll to position [100, 0]
click at [1130, 385] on div "Attachment(s)" at bounding box center [1135, 384] width 129 height 15
click at [1228, 315] on div "id" at bounding box center [1241, 320] width 45 height 15
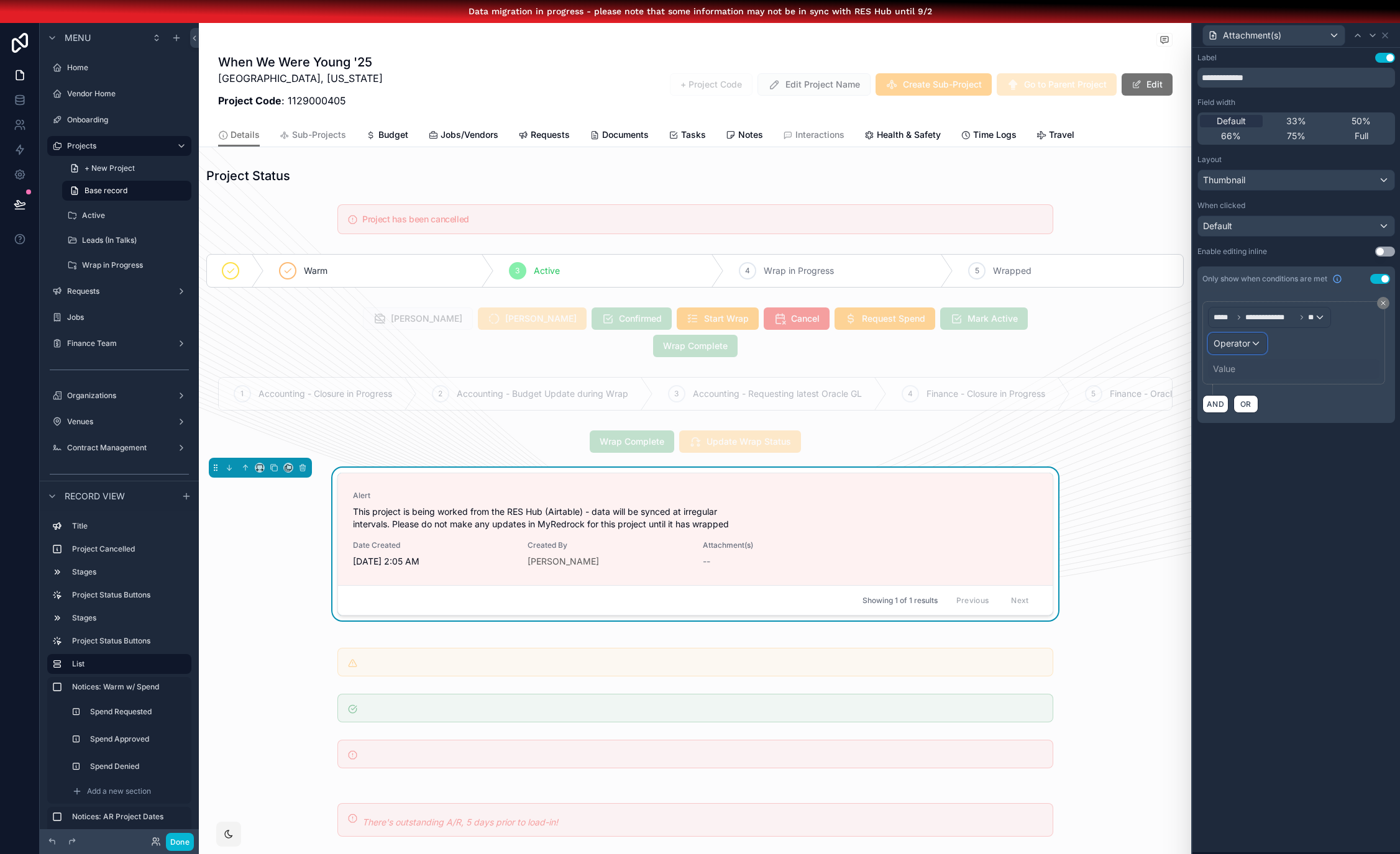
click at [1258, 344] on div "Operator" at bounding box center [1237, 343] width 58 height 20
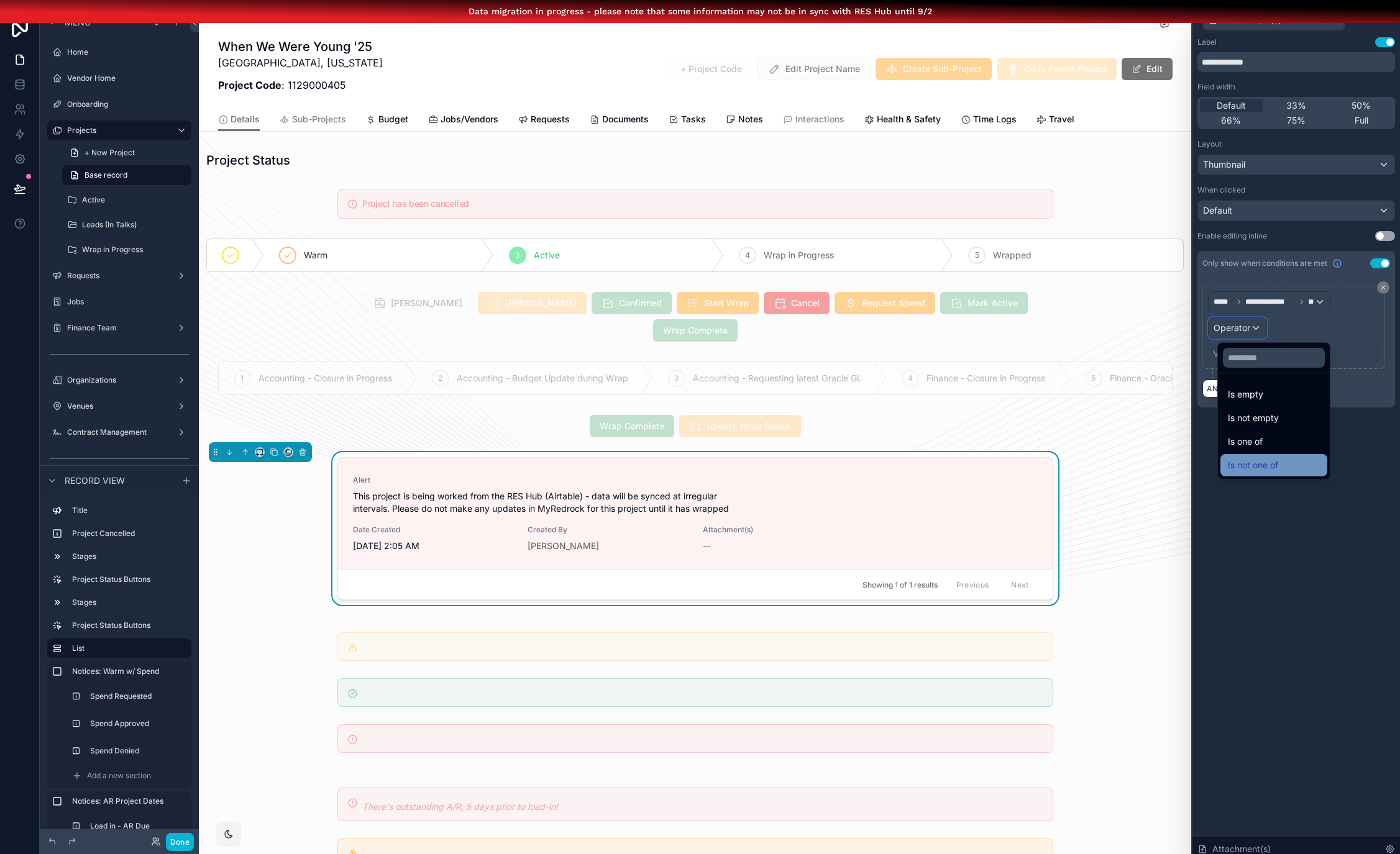
scroll to position [27, 10]
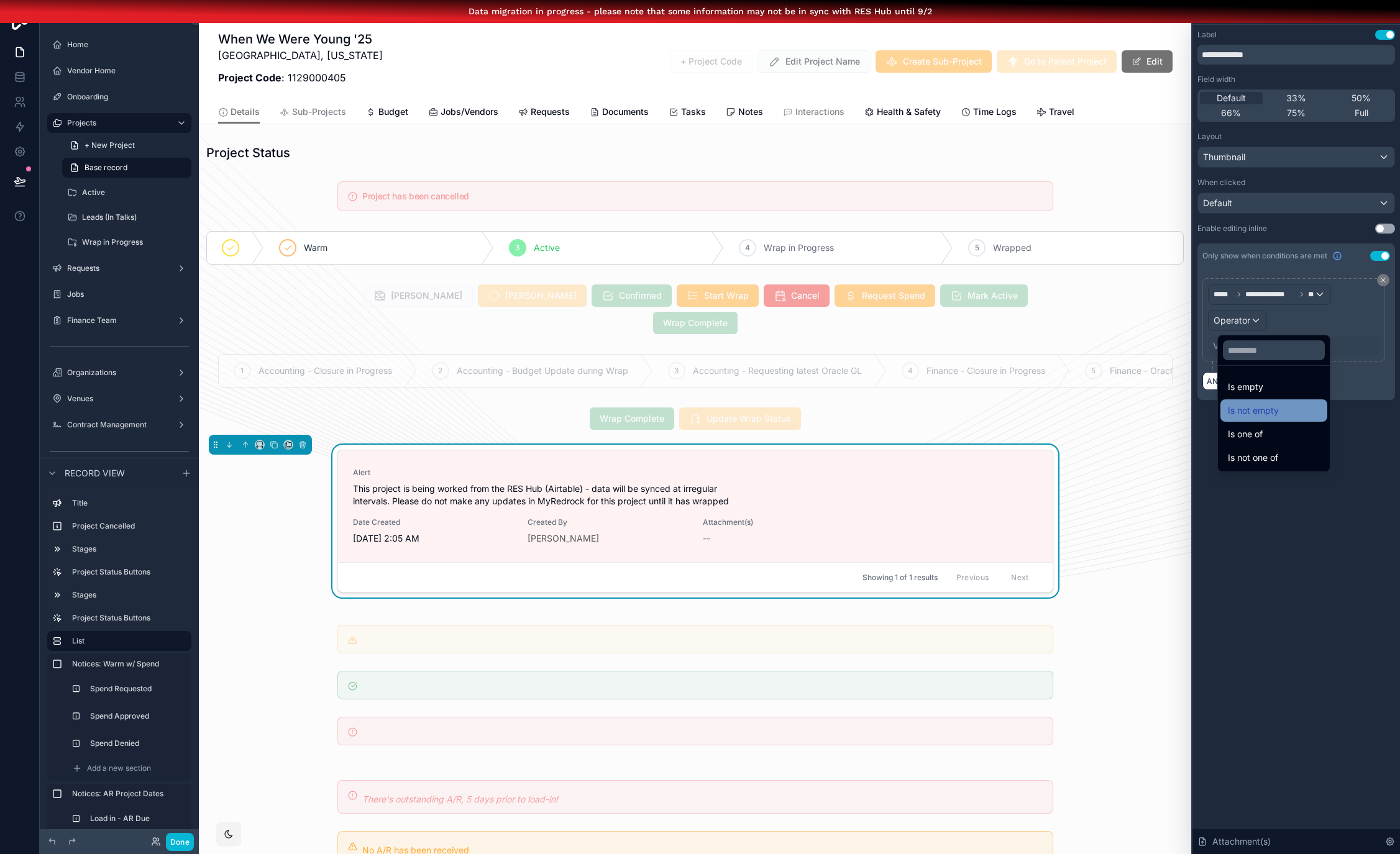
click at [1259, 406] on span "Is not empty" at bounding box center [1253, 410] width 51 height 15
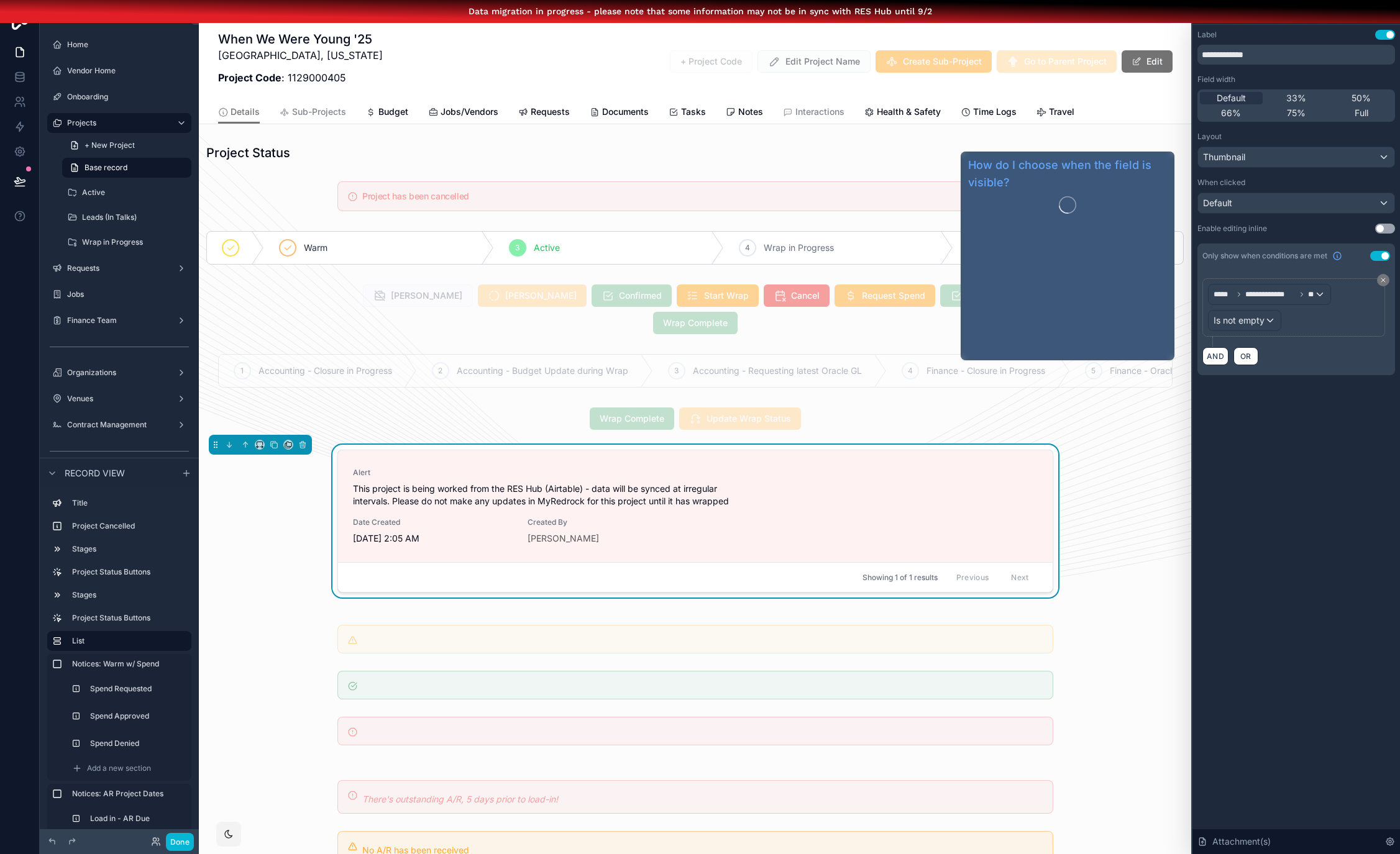
scroll to position [0, 10]
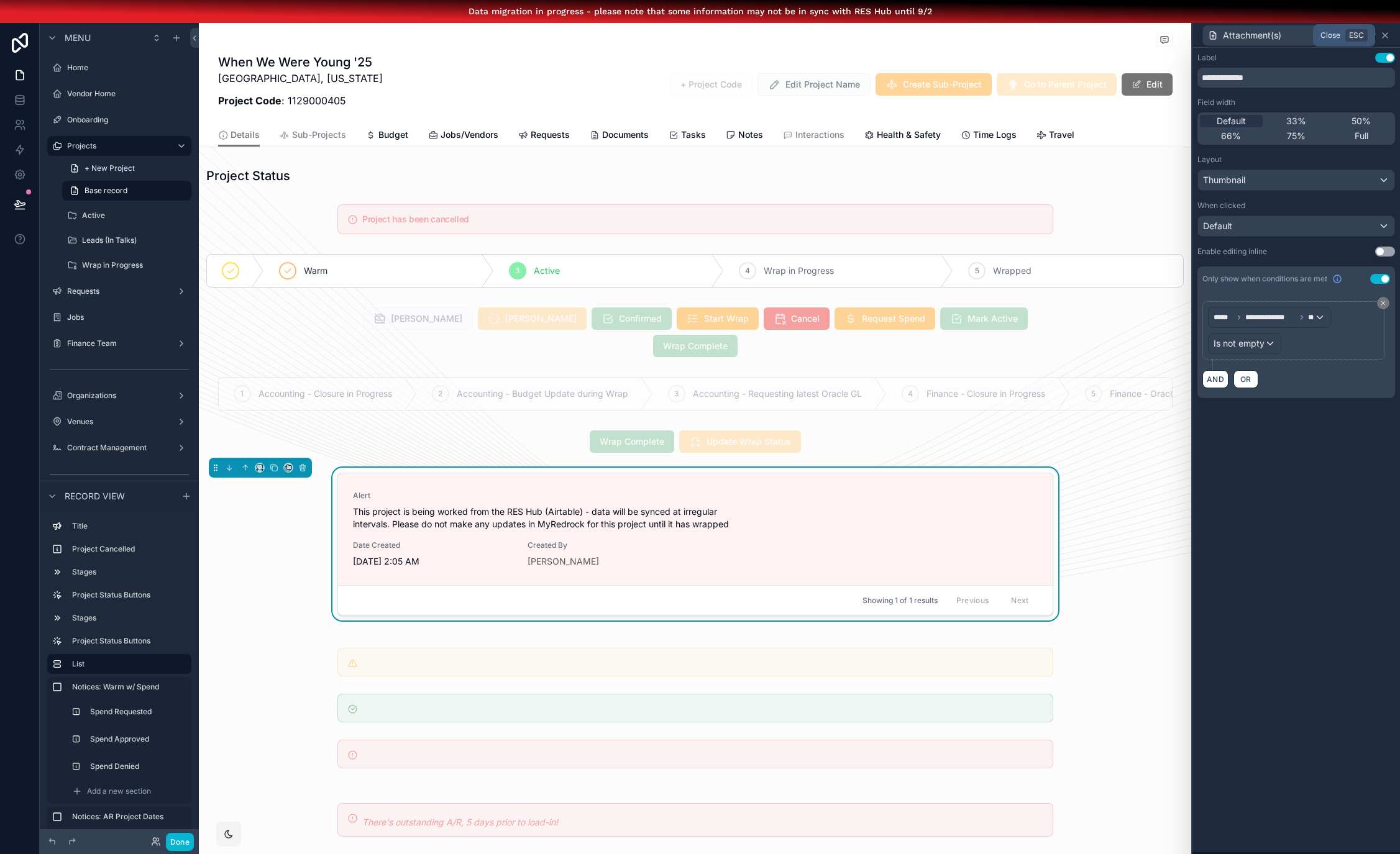
click at [1390, 35] on icon at bounding box center [1385, 35] width 10 height 10
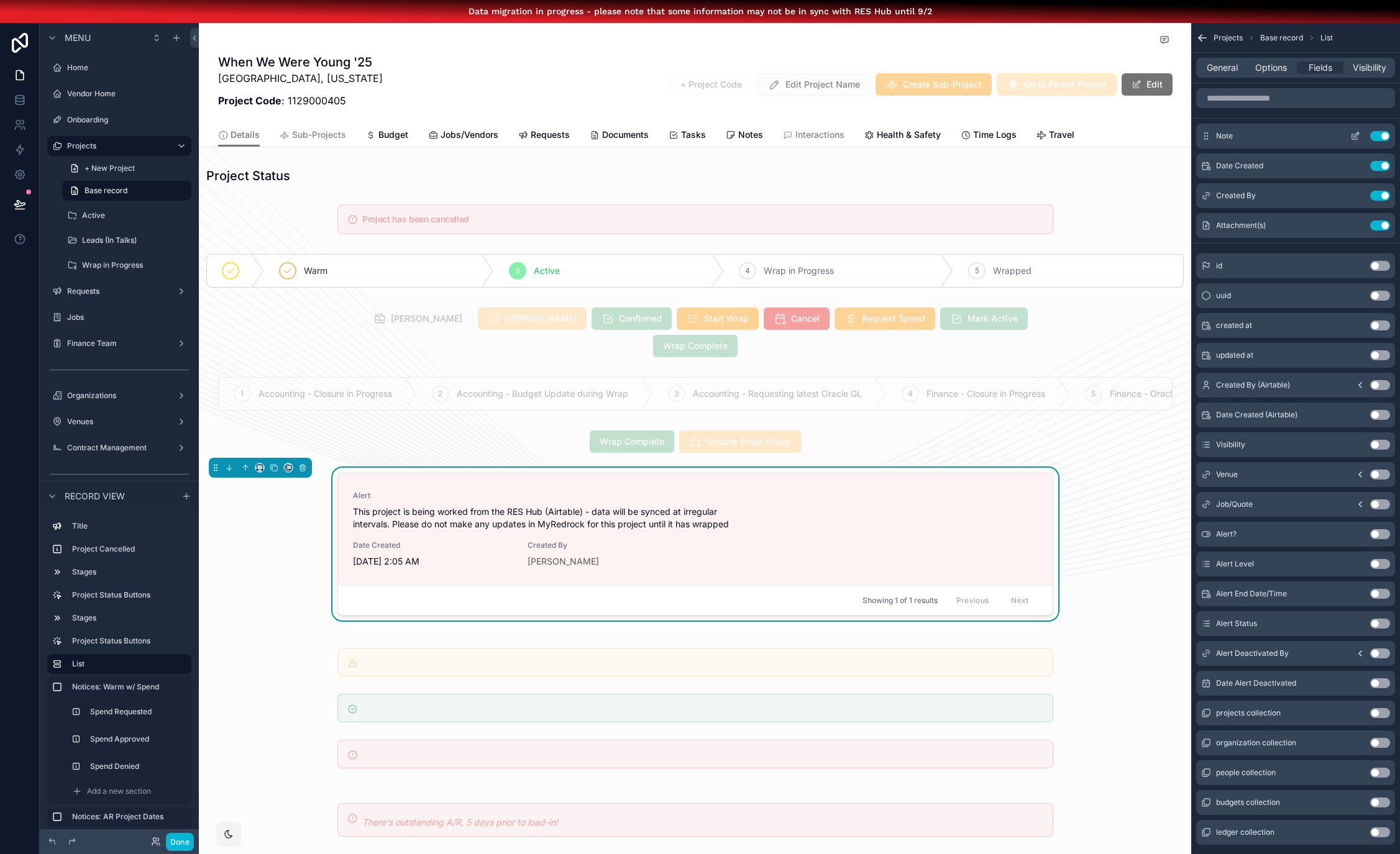
click at [1354, 134] on icon "scrollable content" at bounding box center [1357, 134] width 5 height 5
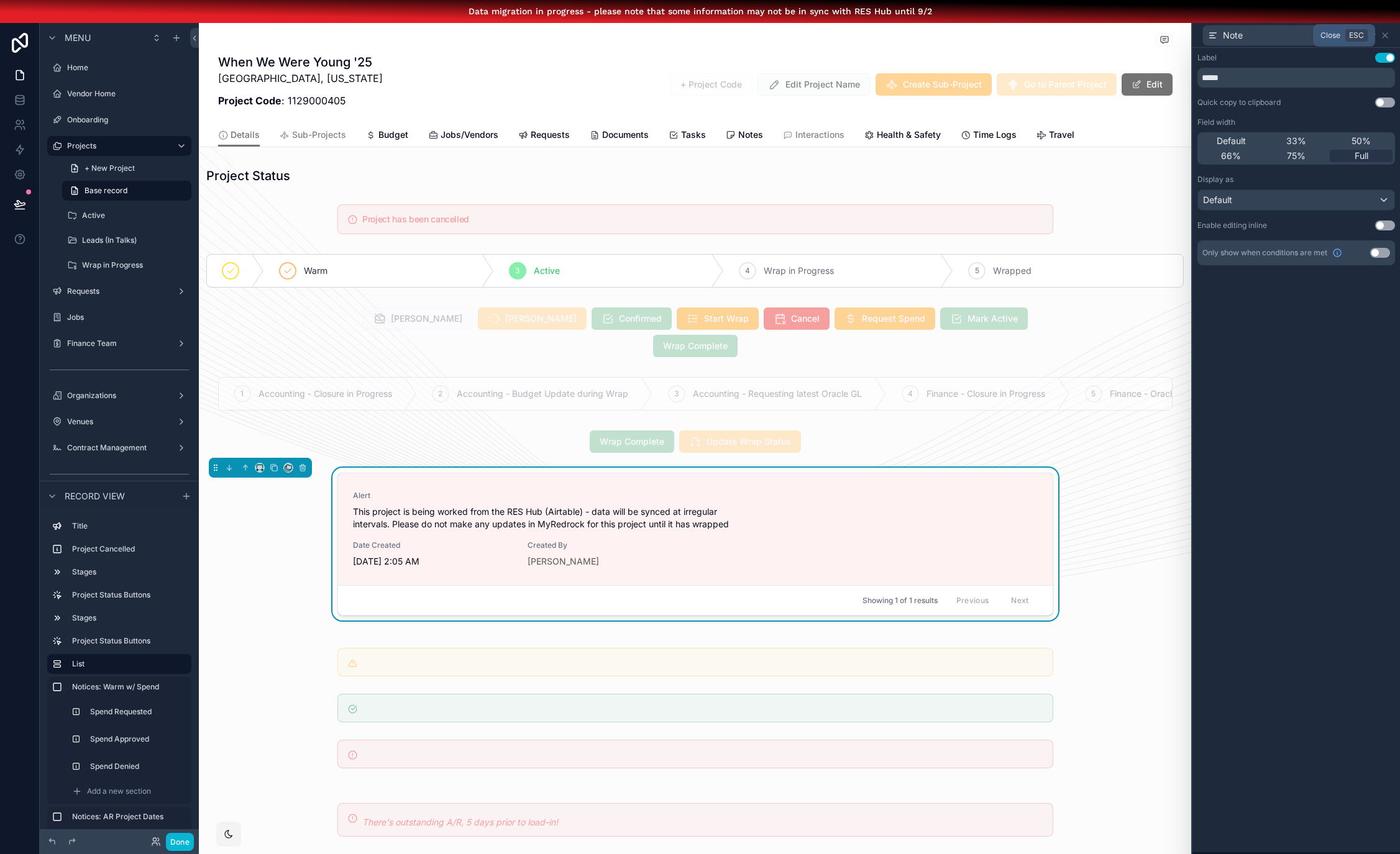
click at [1387, 37] on icon at bounding box center [1385, 35] width 10 height 10
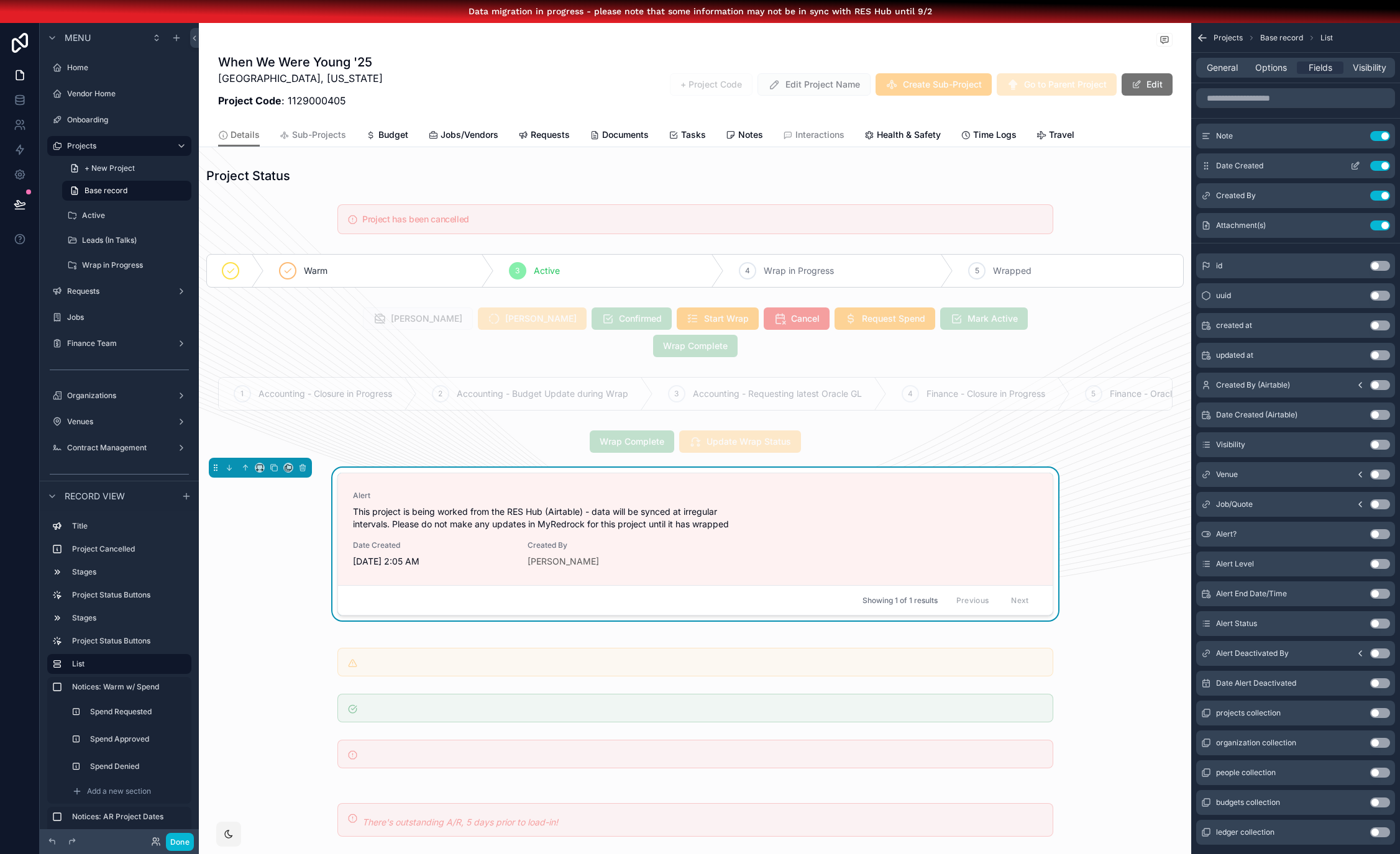
click at [1357, 165] on icon "scrollable content" at bounding box center [1355, 166] width 10 height 10
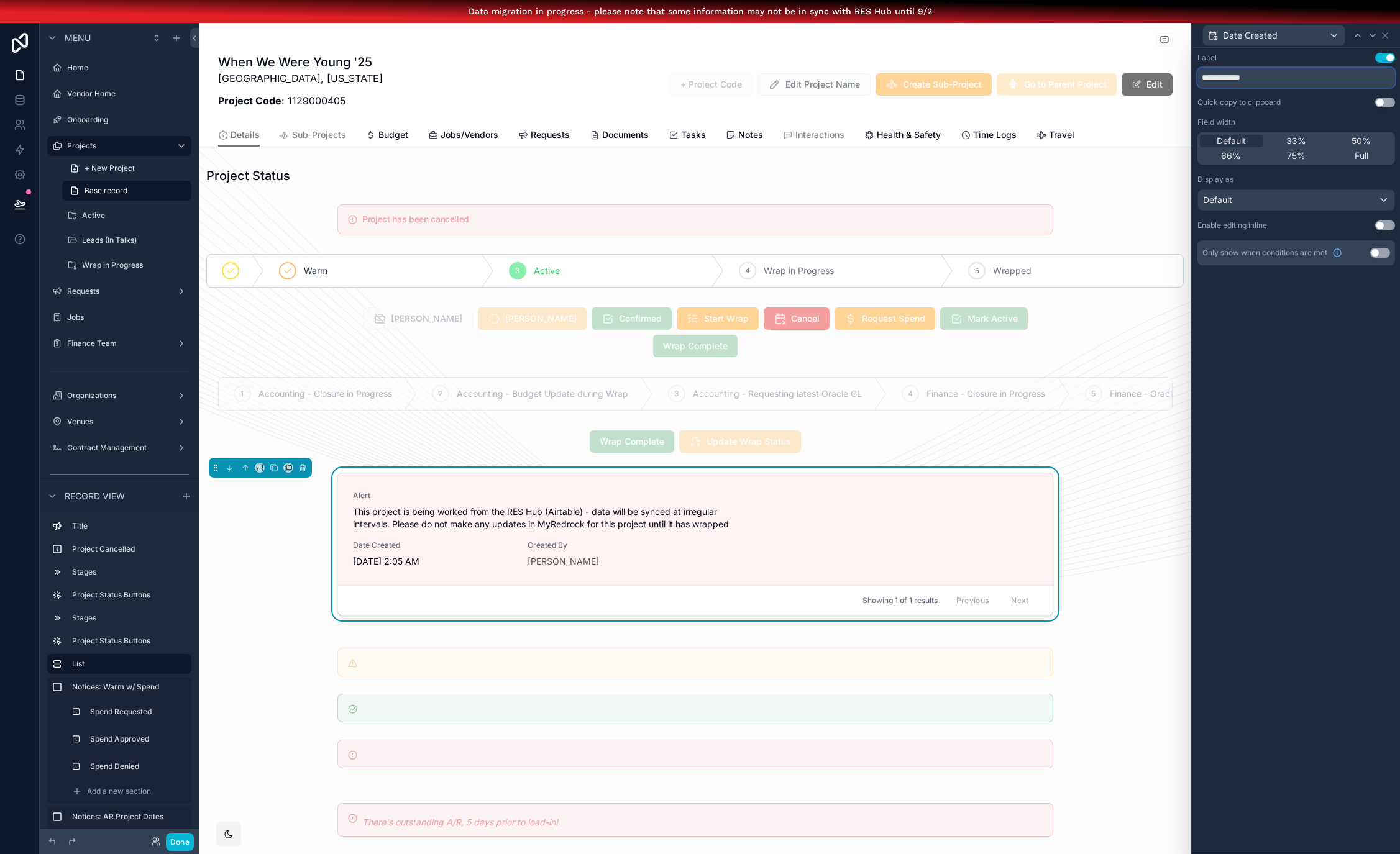
click at [1262, 79] on input "**********" at bounding box center [1295, 77] width 197 height 20
click at [1278, 81] on input "text" at bounding box center [1295, 77] width 197 height 20
type input "*******"
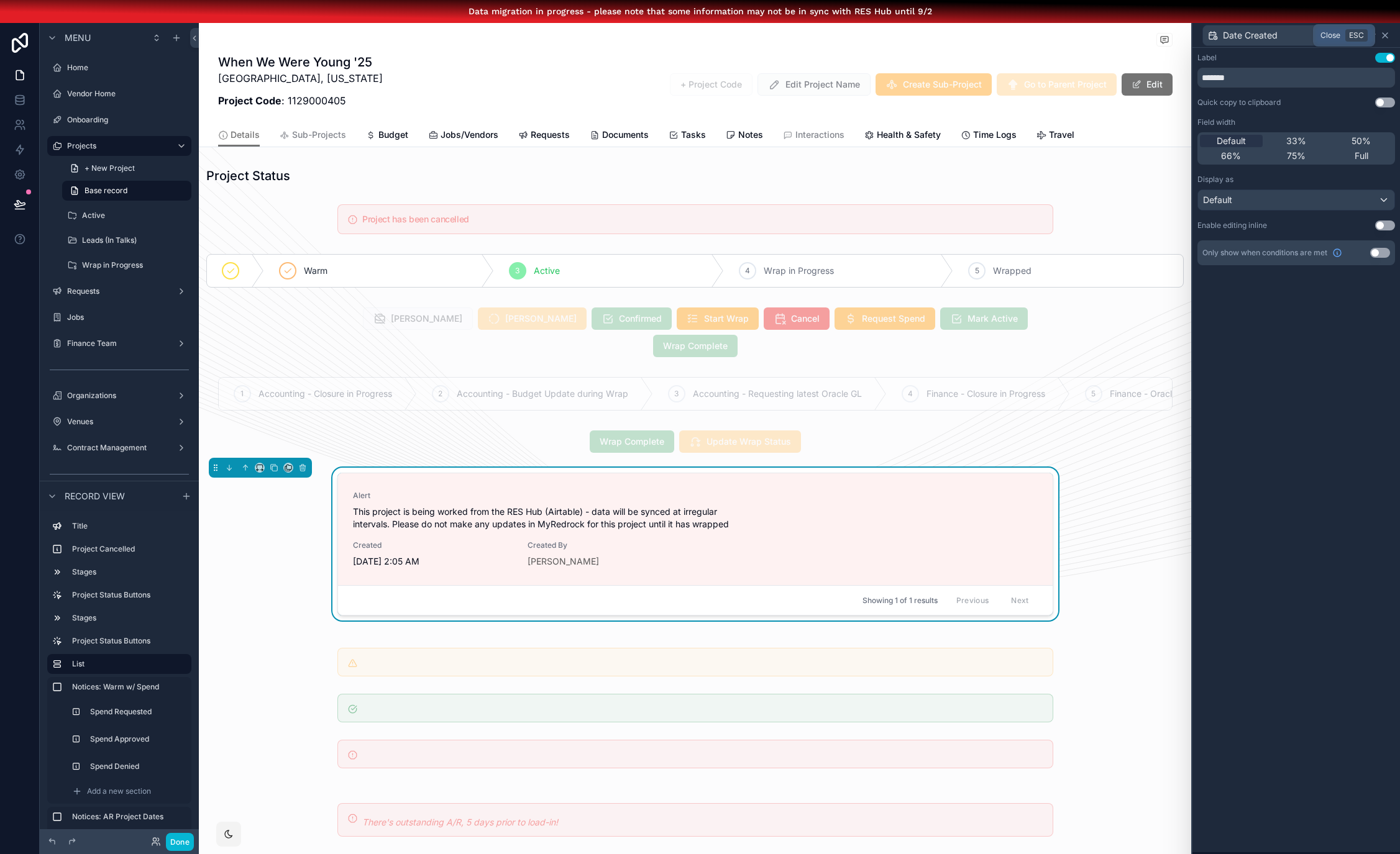
click at [1386, 34] on icon at bounding box center [1385, 35] width 5 height 5
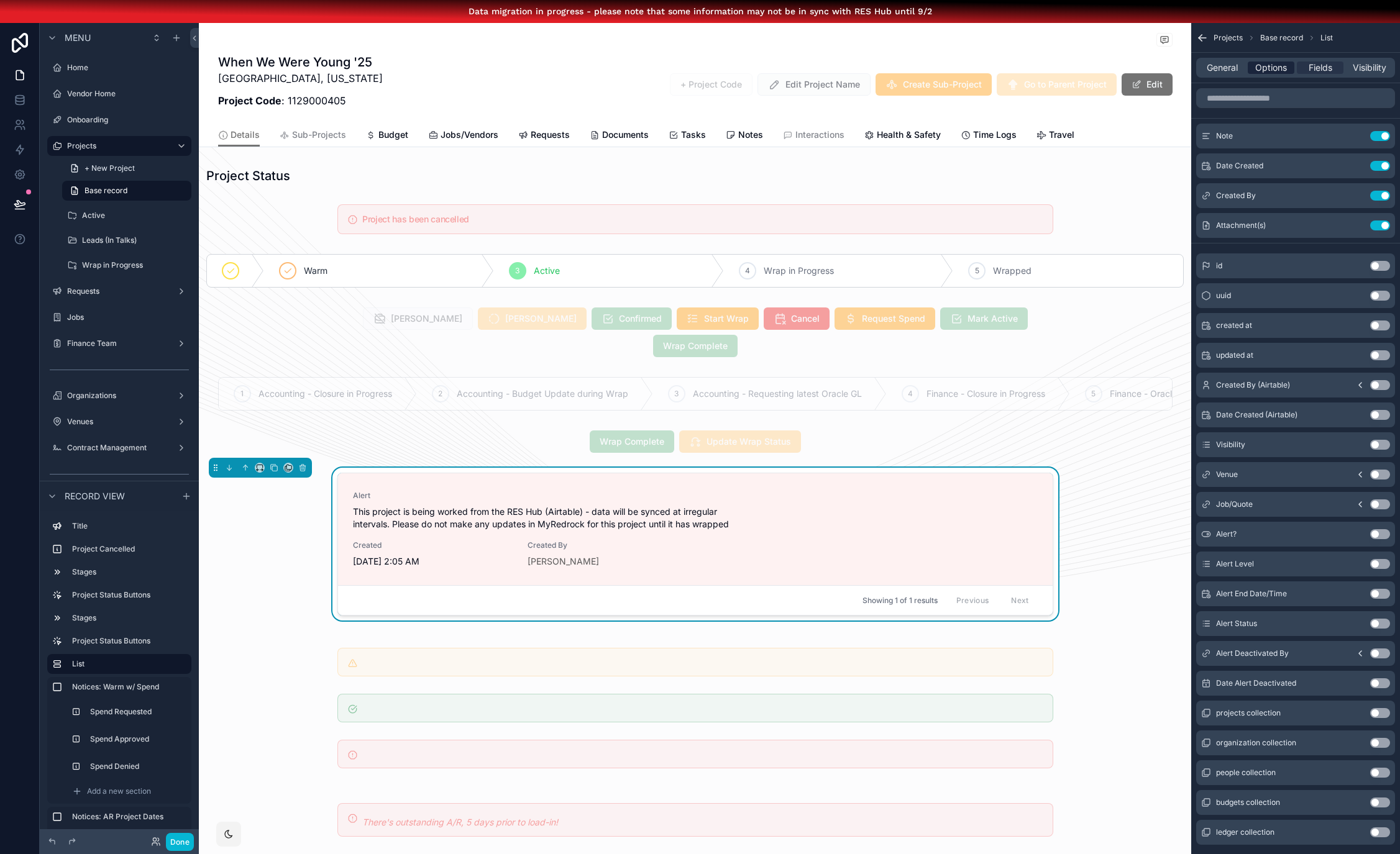
drag, startPoint x: 1266, startPoint y: 72, endPoint x: 1259, endPoint y: 72, distance: 7.0
click at [1266, 72] on span "Options" at bounding box center [1270, 67] width 31 height 12
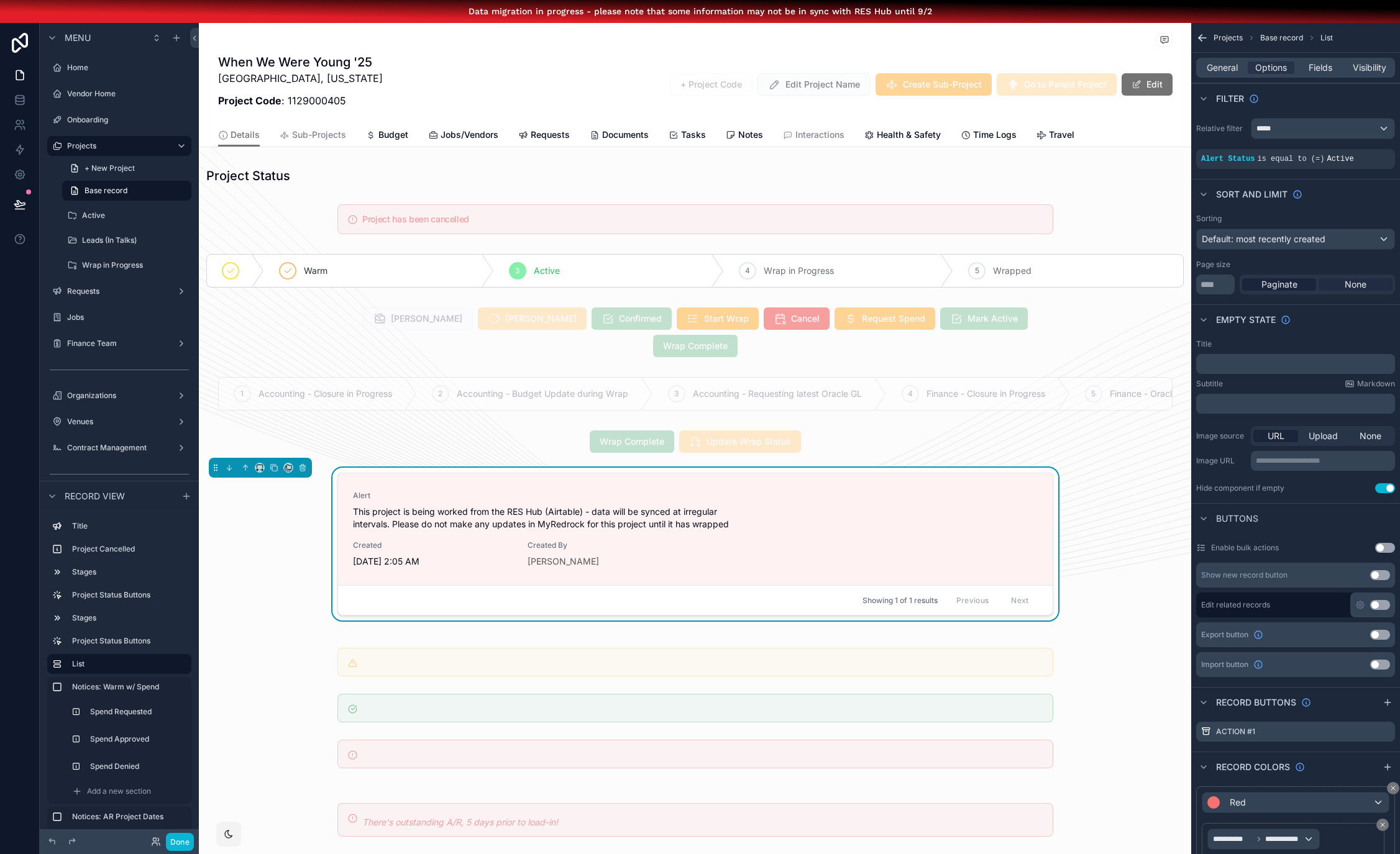
drag, startPoint x: 1338, startPoint y: 283, endPoint x: 1329, endPoint y: 283, distance: 9.0
click at [1338, 283] on div "None" at bounding box center [1356, 284] width 74 height 12
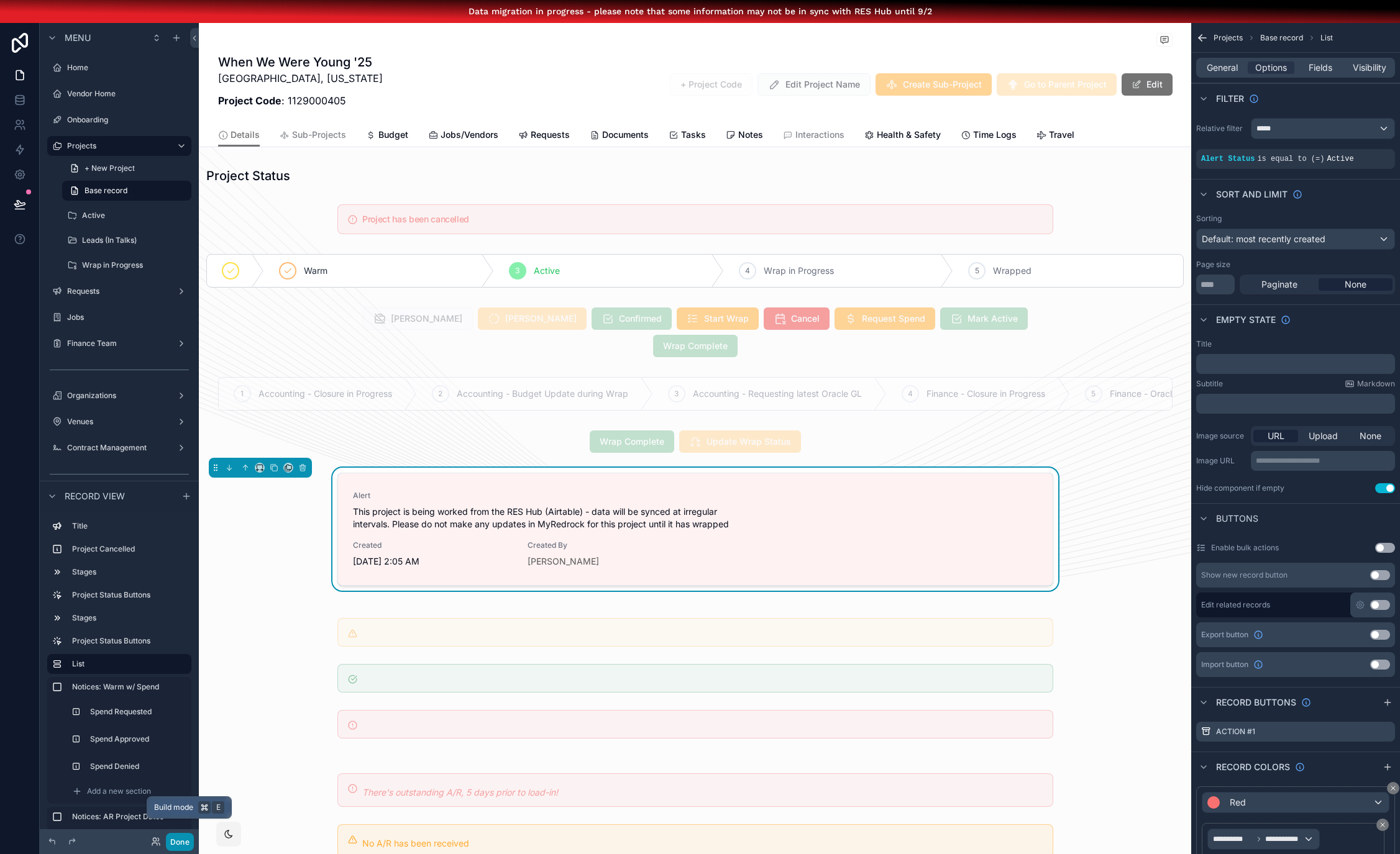
click at [180, 840] on button "Done" at bounding box center [180, 842] width 28 height 18
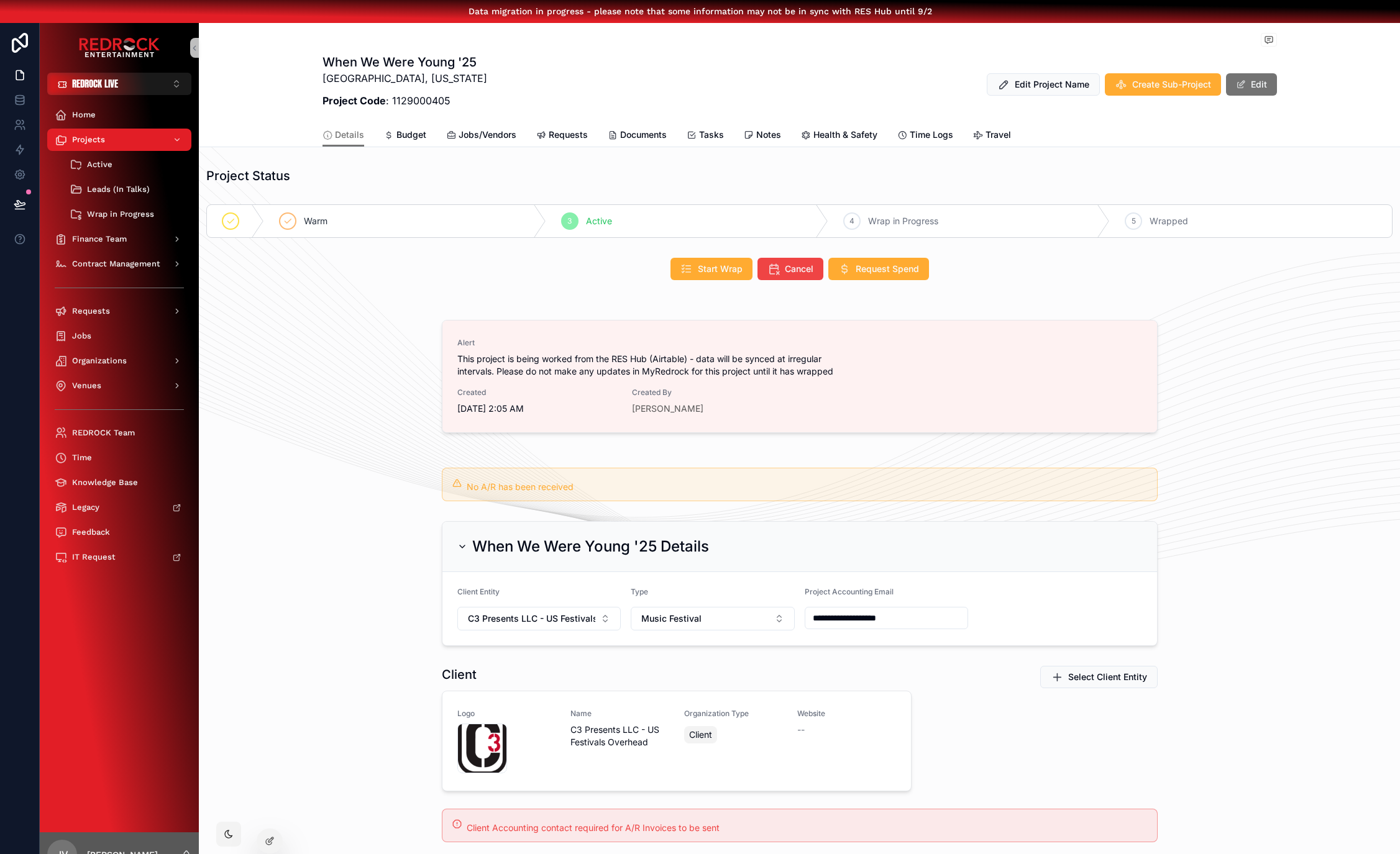
drag, startPoint x: 317, startPoint y: 655, endPoint x: 291, endPoint y: 619, distance: 44.4
drag, startPoint x: 339, startPoint y: 589, endPoint x: 311, endPoint y: 580, distance: 29.4
click at [271, 846] on div at bounding box center [270, 840] width 25 height 23
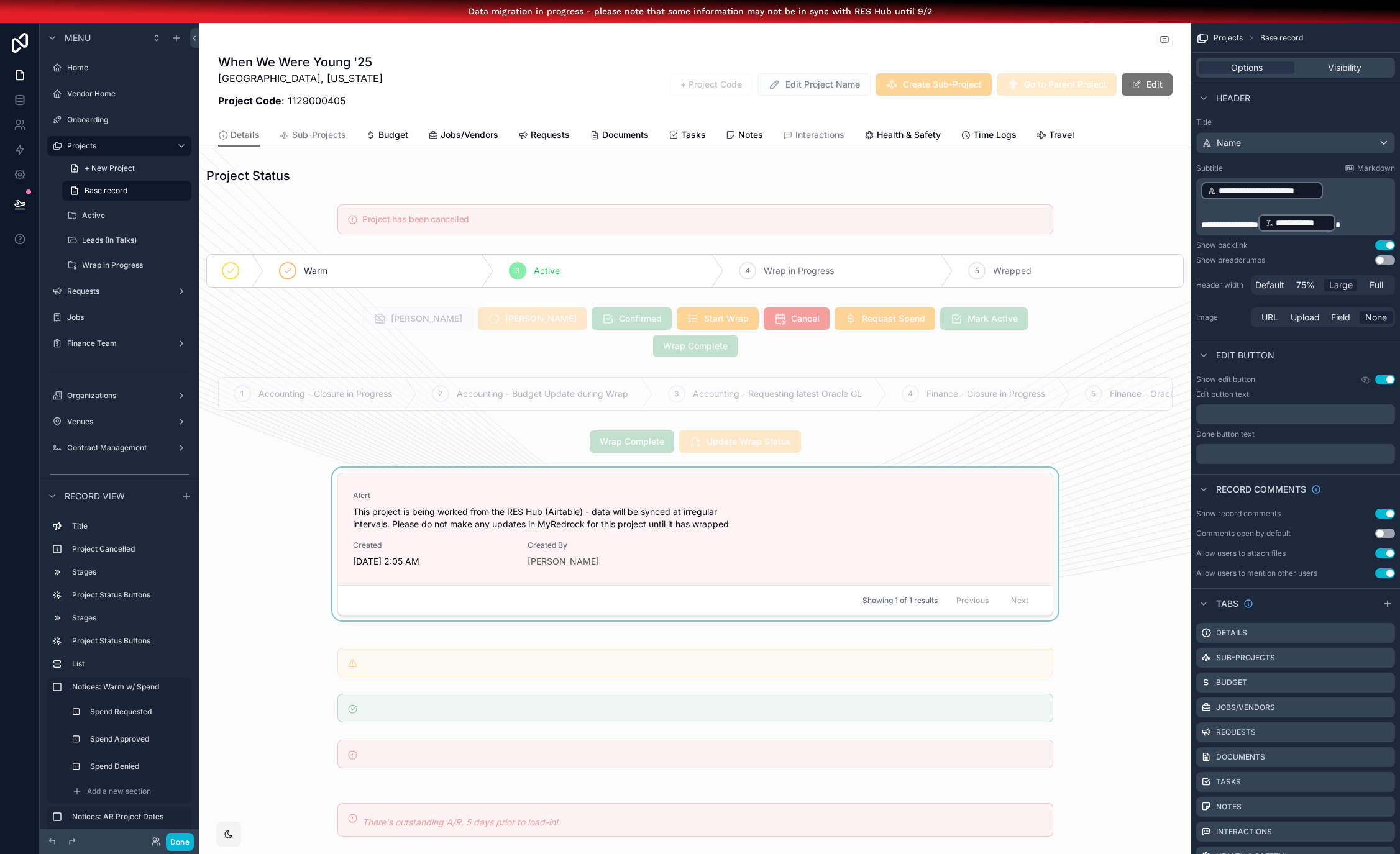
click at [404, 468] on div "scrollable content" at bounding box center [695, 547] width 993 height 158
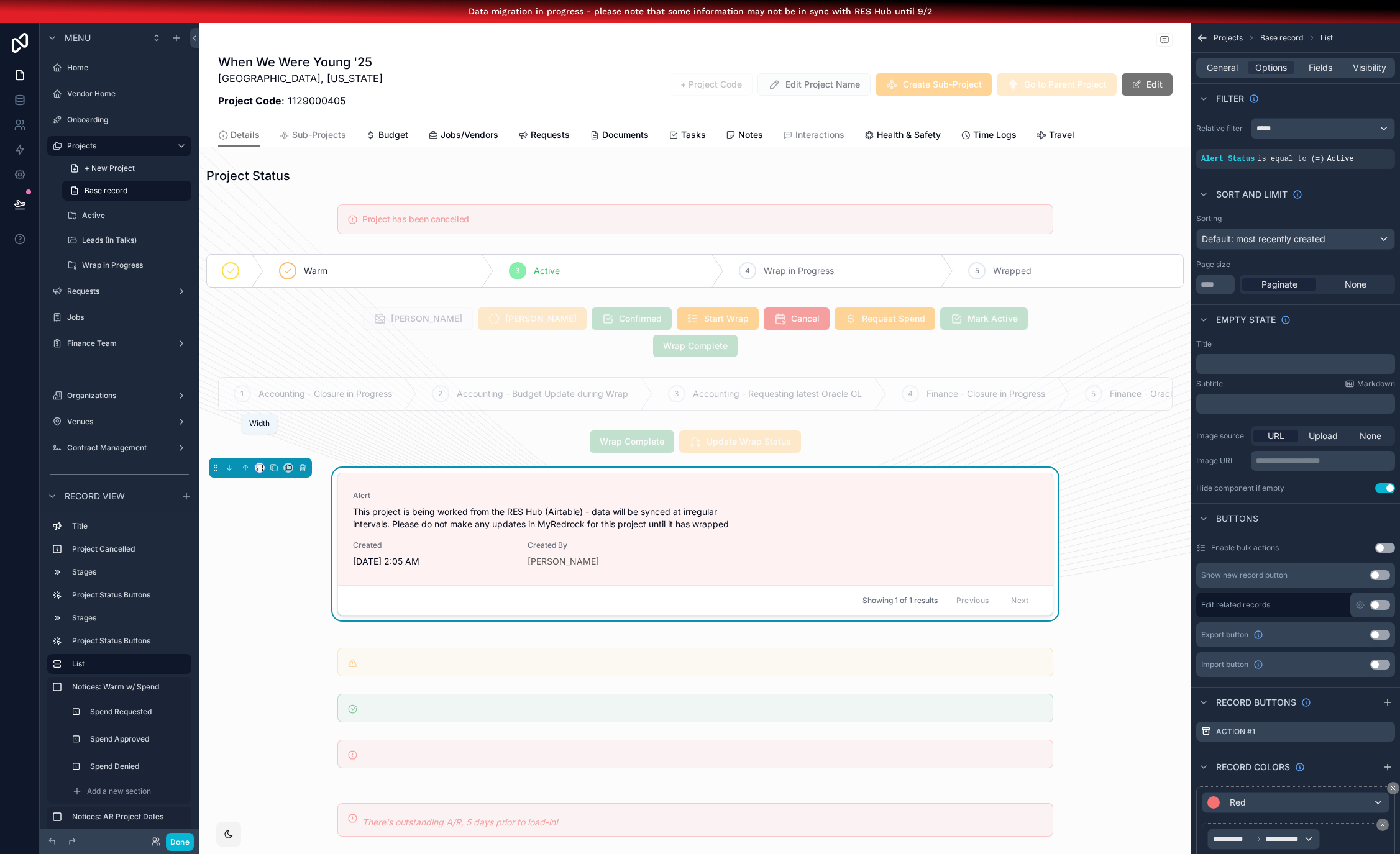
click at [255, 464] on icon "scrollable content" at bounding box center [259, 468] width 9 height 9
click at [279, 600] on span "Large" at bounding box center [277, 604] width 23 height 15
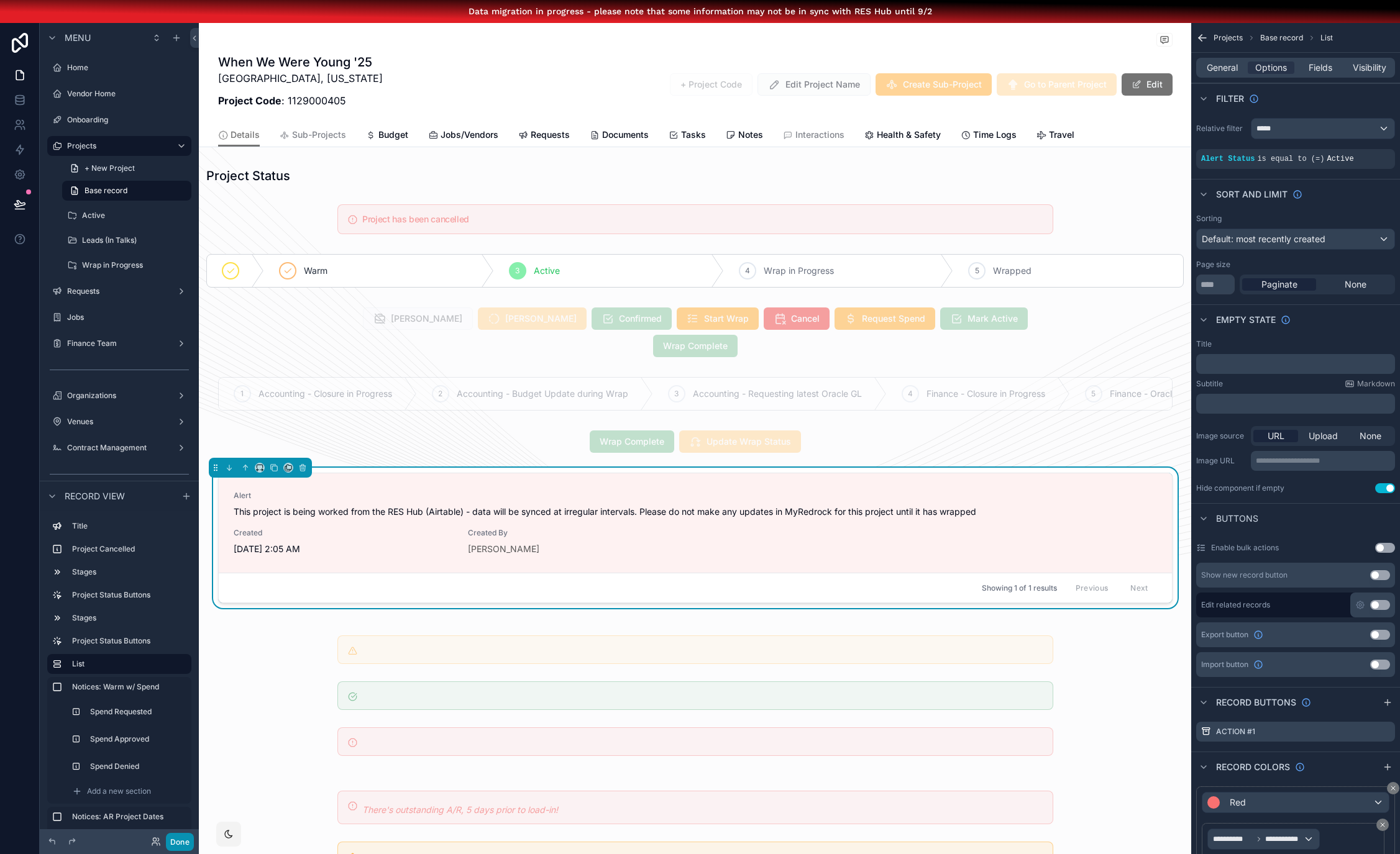
click at [176, 837] on button "Done" at bounding box center [180, 842] width 28 height 18
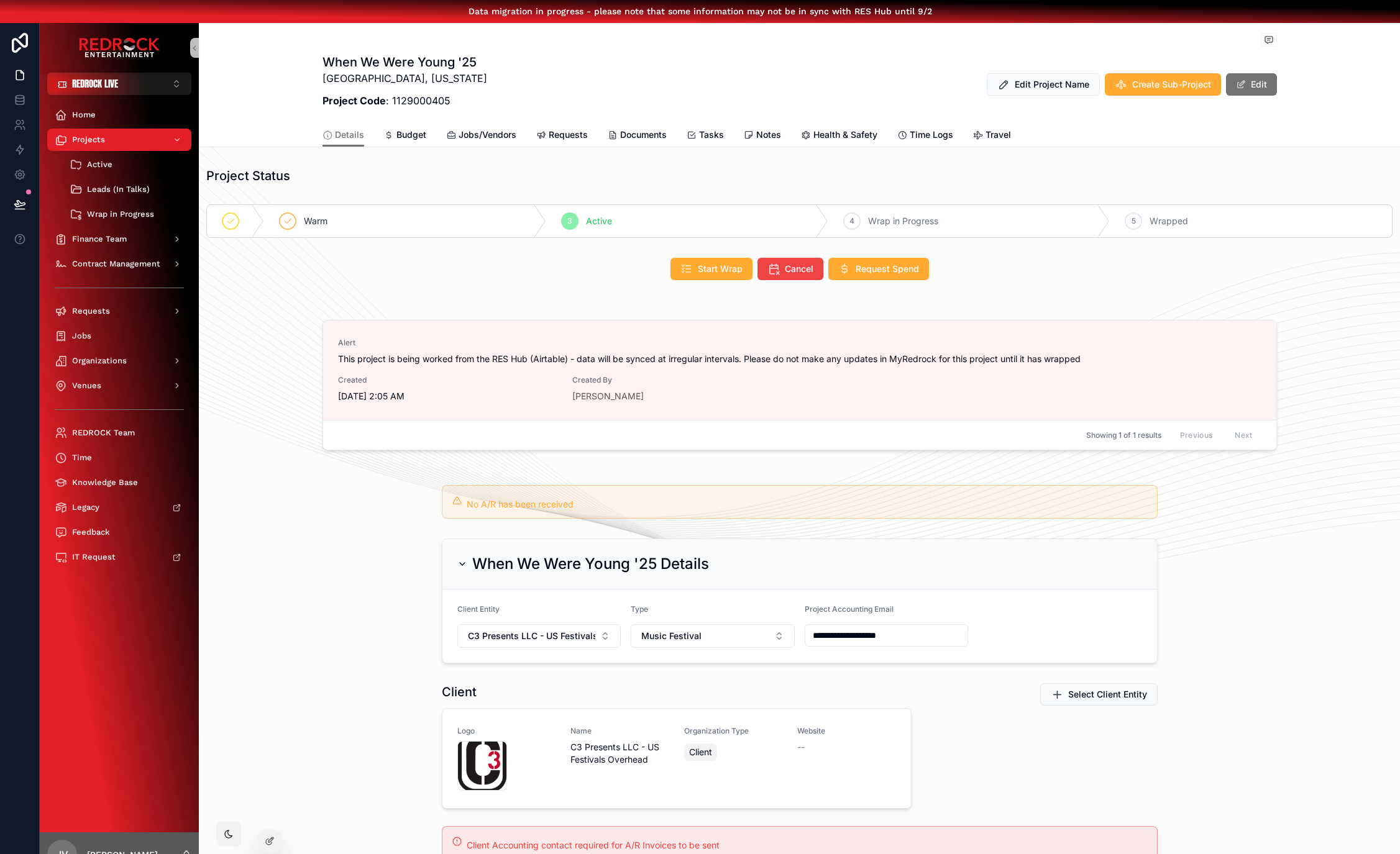
drag, startPoint x: 306, startPoint y: 706, endPoint x: 270, endPoint y: 609, distance: 103.5
drag, startPoint x: 343, startPoint y: 567, endPoint x: 318, endPoint y: 554, distance: 28.2
drag, startPoint x: 325, startPoint y: 690, endPoint x: 299, endPoint y: 647, distance: 50.2
drag, startPoint x: 299, startPoint y: 647, endPoint x: 295, endPoint y: 634, distance: 13.6
click at [299, 646] on div "**********" at bounding box center [799, 600] width 1201 height 134
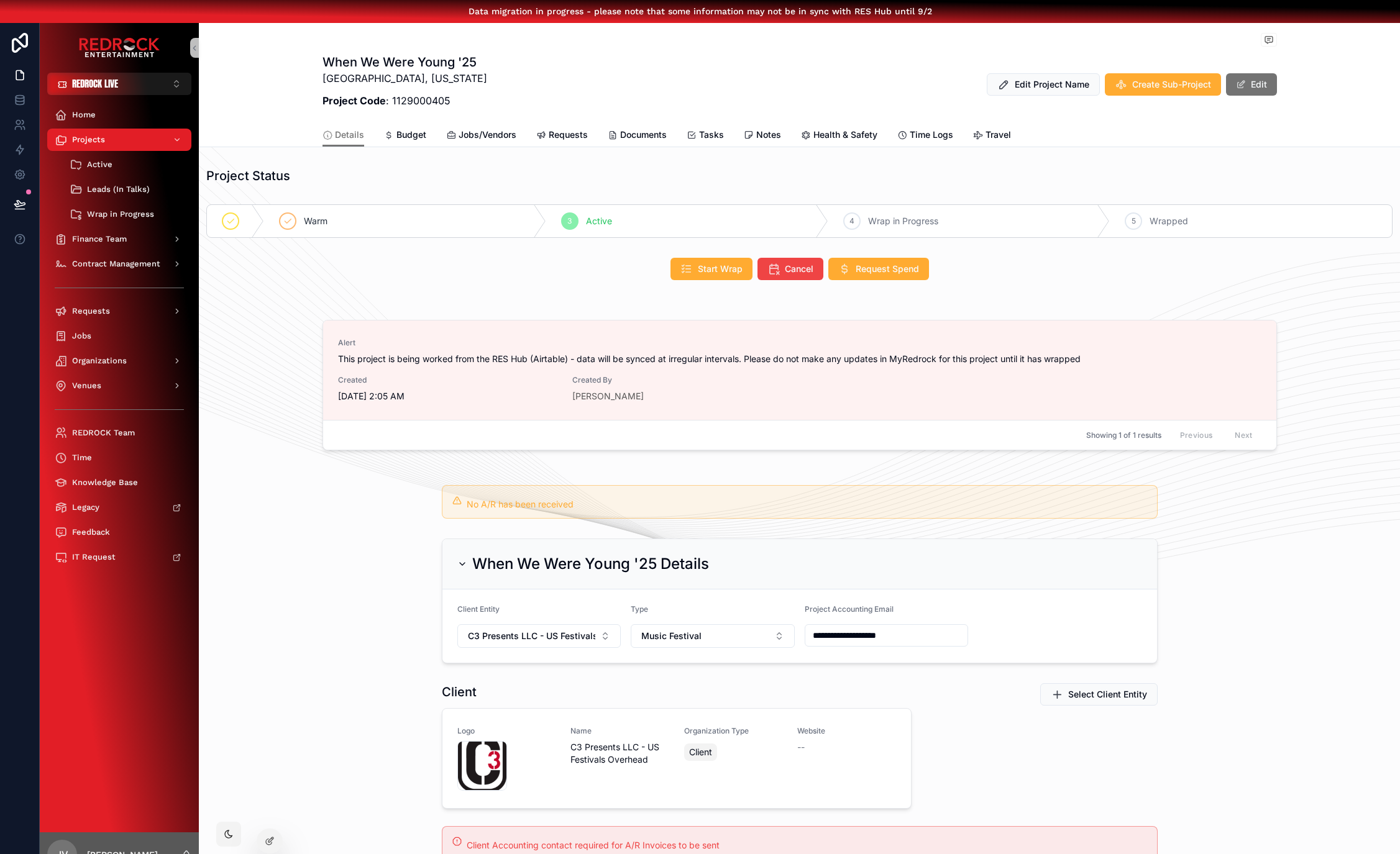
drag, startPoint x: 301, startPoint y: 599, endPoint x: 269, endPoint y: 567, distance: 45.3
drag, startPoint x: 269, startPoint y: 567, endPoint x: 10, endPoint y: 510, distance: 265.2
click at [0, 0] on body "**********" at bounding box center [700, 439] width 1400 height 877
